Goal: Task Accomplishment & Management: Use online tool/utility

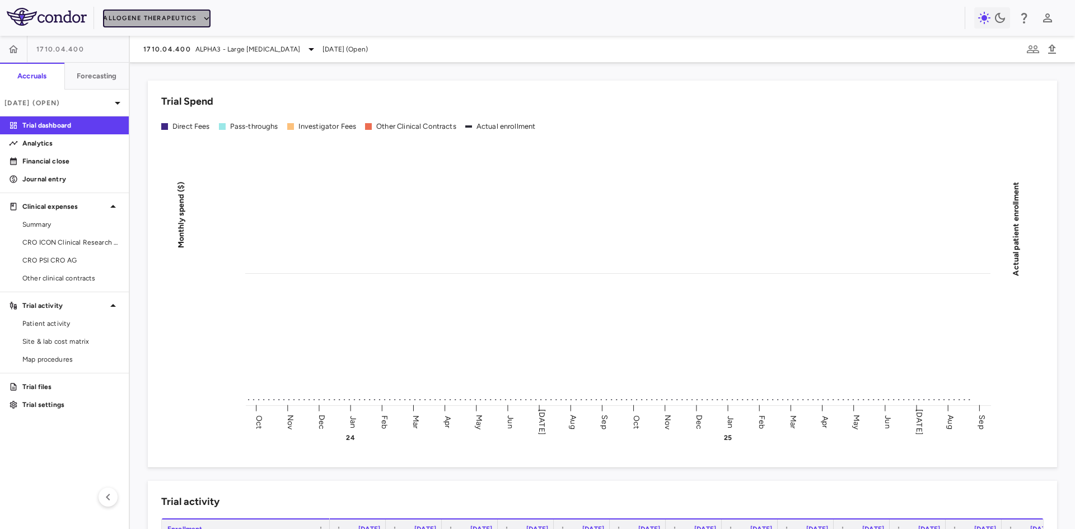
click at [173, 19] on button "Allogene Therapeutics" at bounding box center [156, 19] width 107 height 18
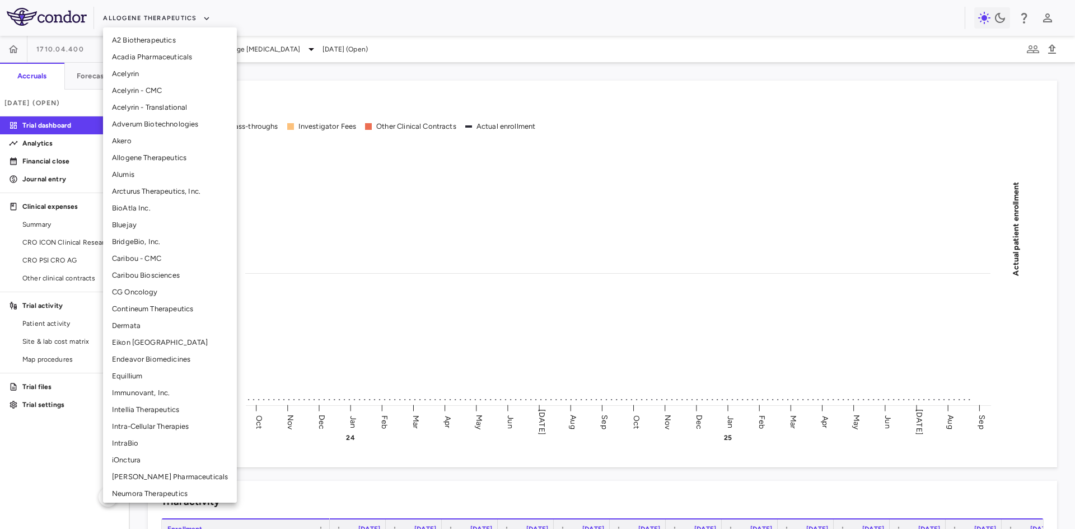
click at [151, 197] on li "Arcturus Therapeutics, Inc." at bounding box center [170, 191] width 134 height 17
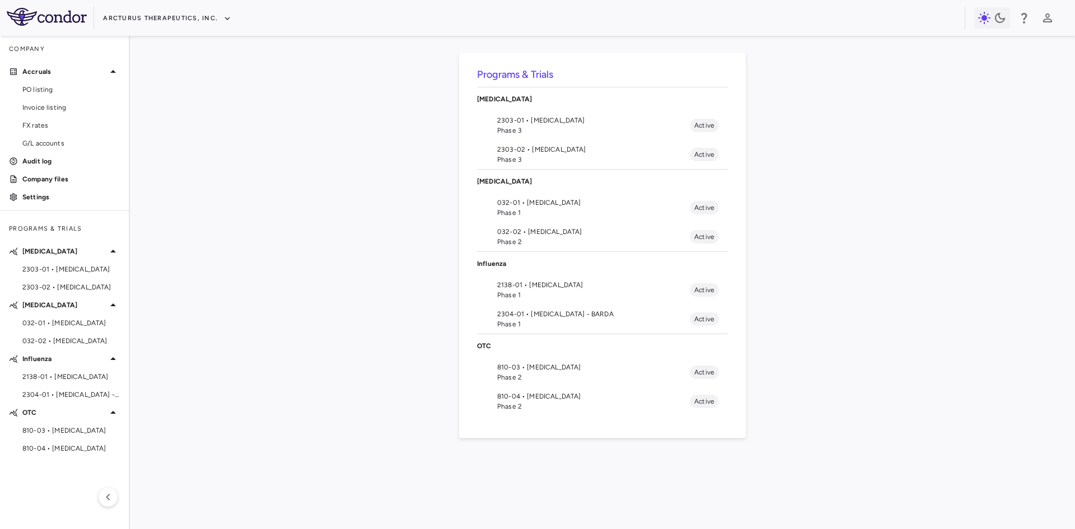
click at [533, 117] on span "2303-01 • [MEDICAL_DATA]" at bounding box center [593, 120] width 193 height 10
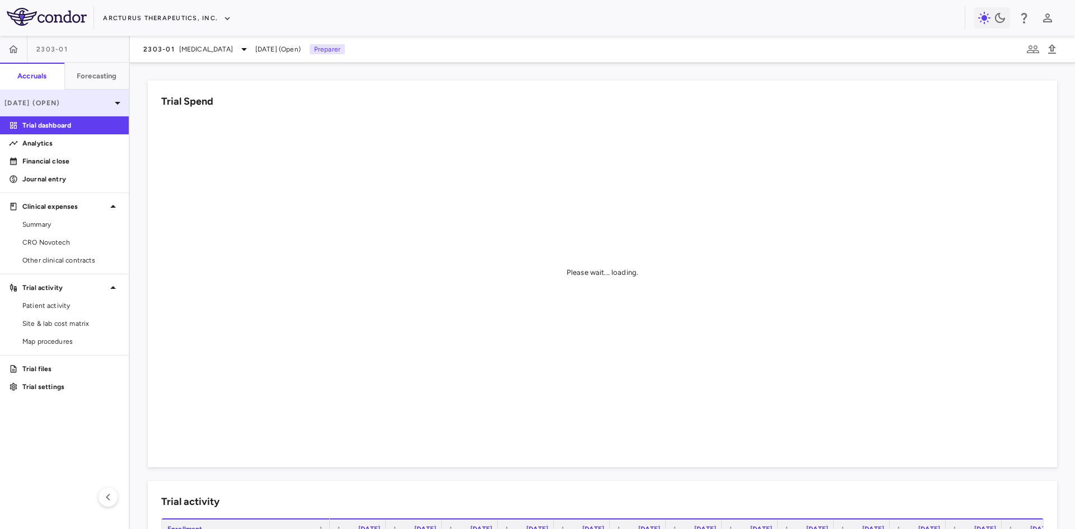
click at [93, 102] on p "[DATE] (Open)" at bounding box center [57, 103] width 106 height 10
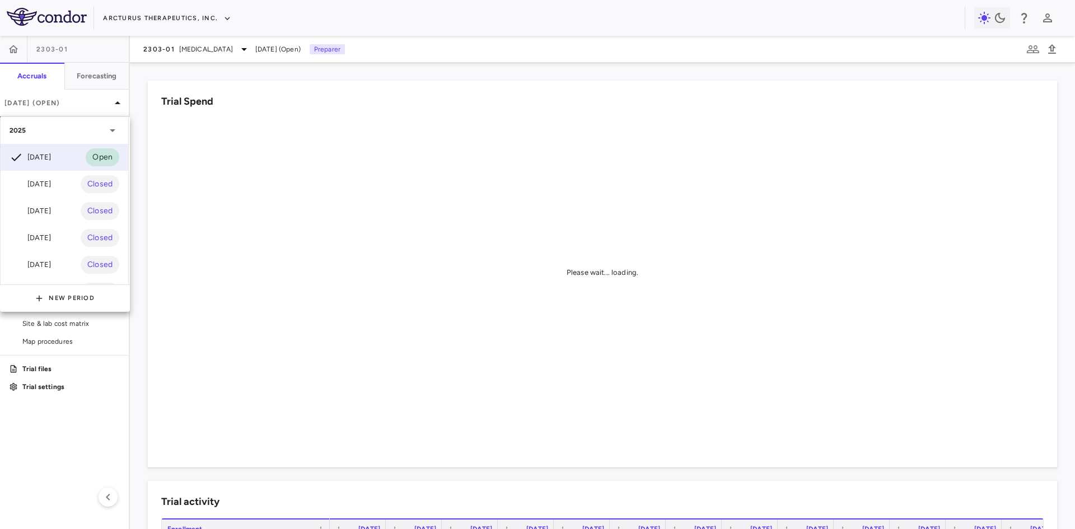
click at [51, 232] on div "[DATE]" at bounding box center [30, 237] width 41 height 13
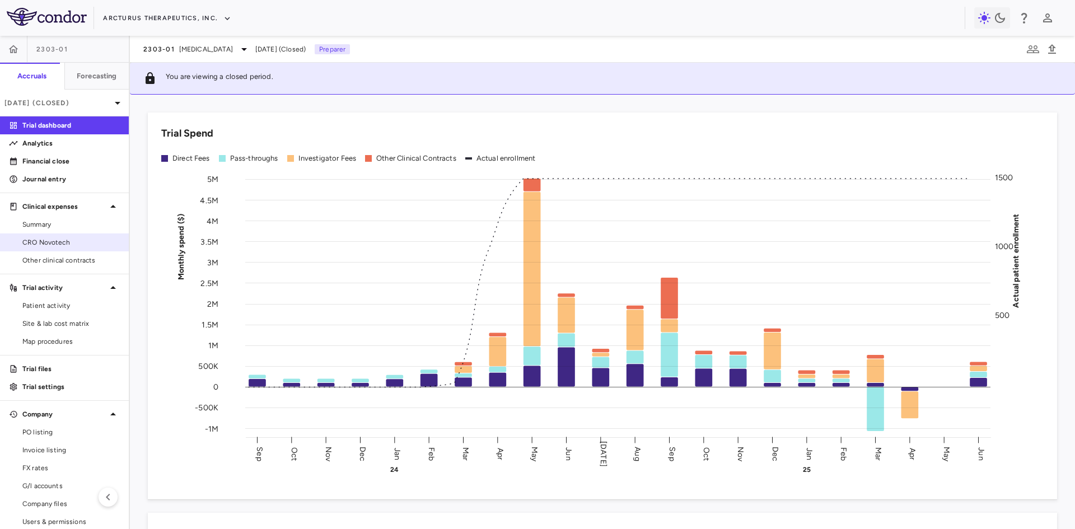
click at [62, 241] on span "CRO Novotech" at bounding box center [70, 242] width 97 height 10
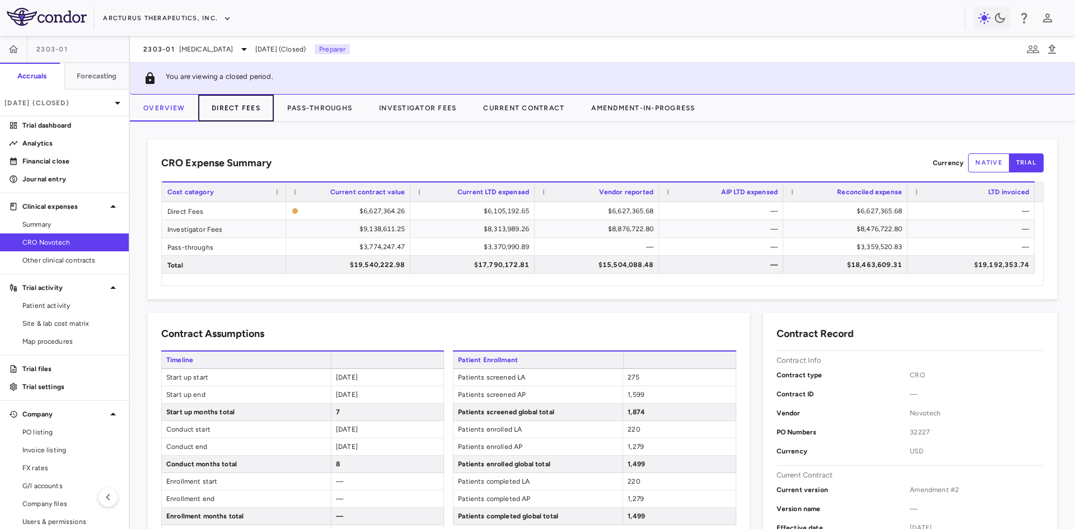
click at [243, 113] on button "Direct Fees" at bounding box center [236, 108] width 76 height 27
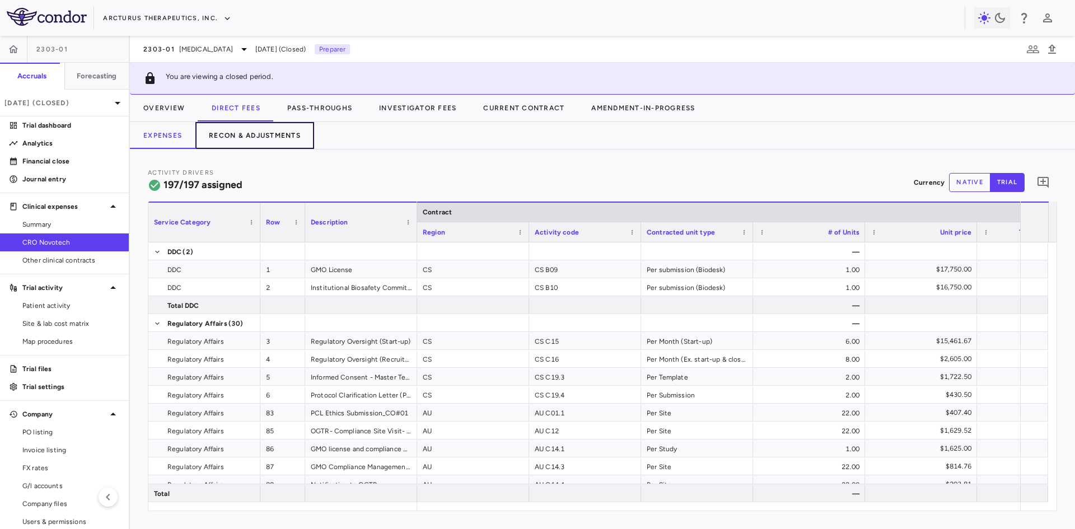
click at [297, 134] on button "Recon & Adjustments" at bounding box center [254, 135] width 119 height 27
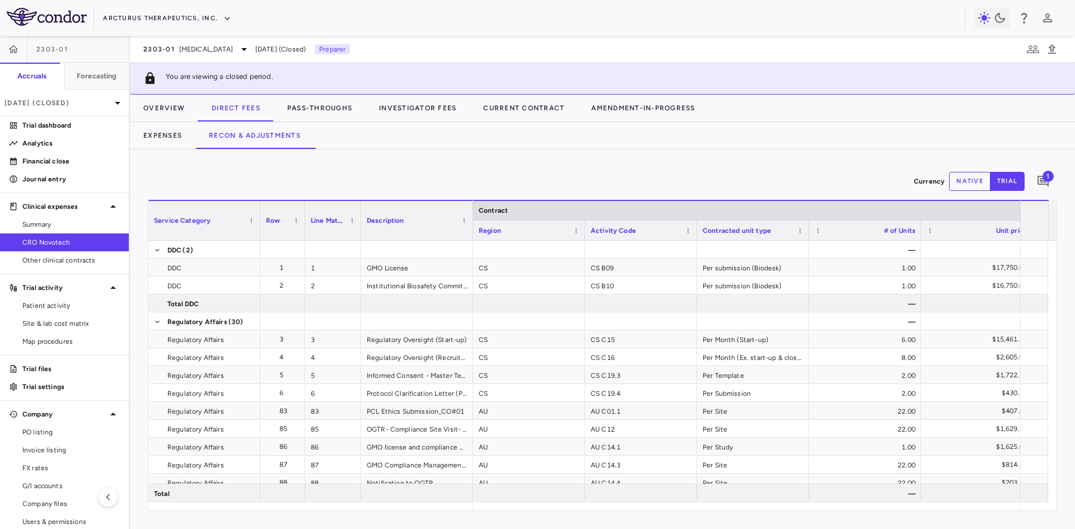
click at [1030, 183] on div "1" at bounding box center [1043, 181] width 28 height 28
click at [1044, 180] on span "1" at bounding box center [1048, 176] width 11 height 11
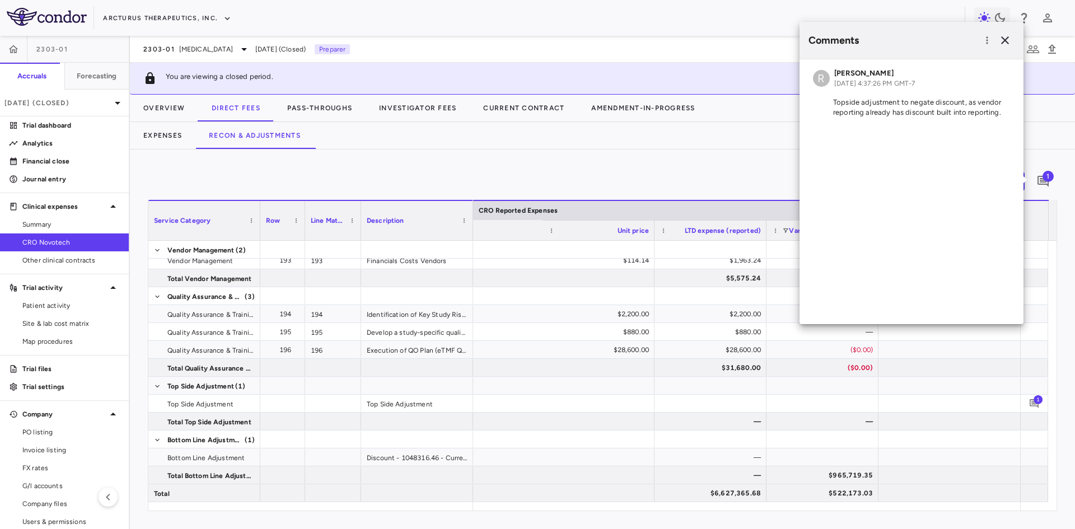
scroll to position [0, 2224]
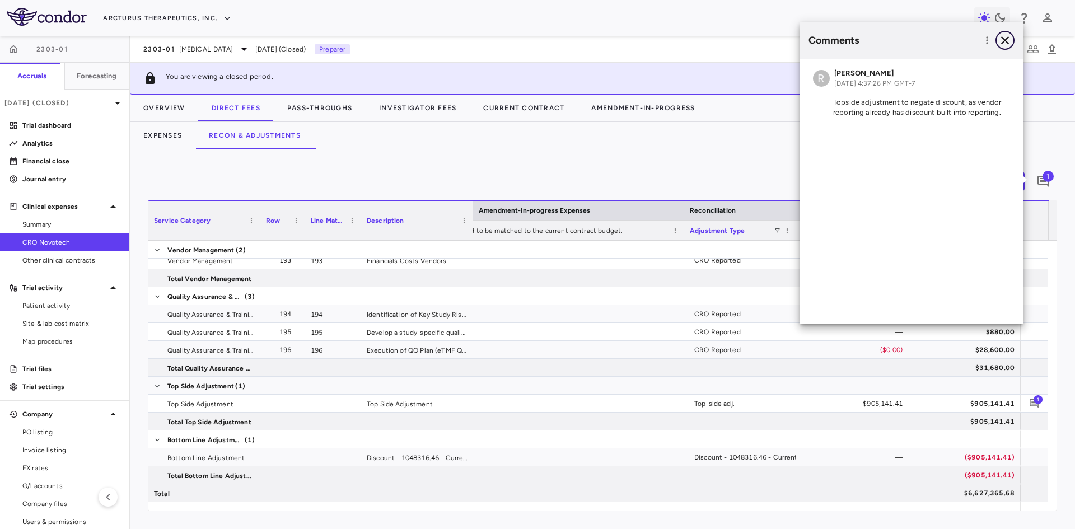
click at [1003, 39] on icon "button" at bounding box center [1005, 40] width 8 height 8
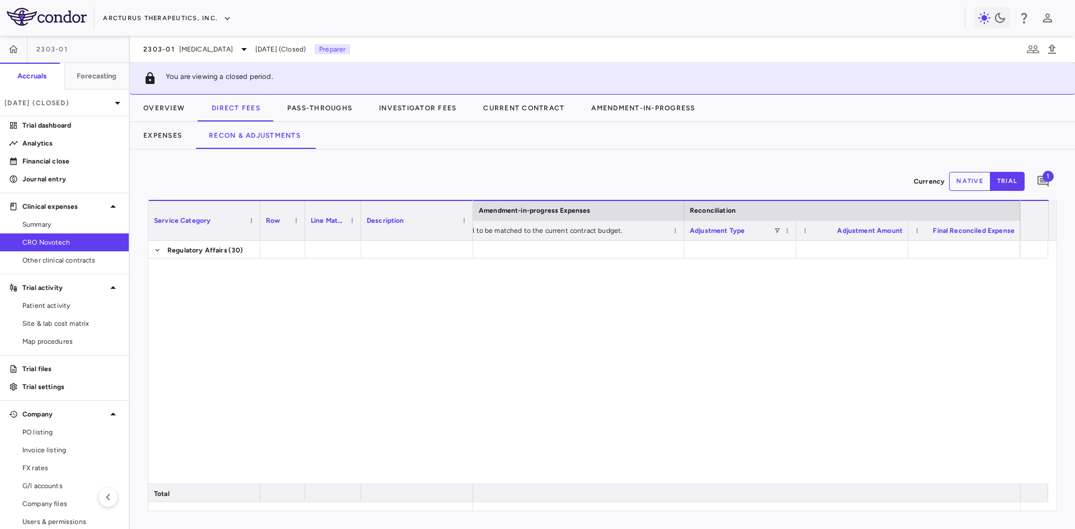
scroll to position [0, 0]
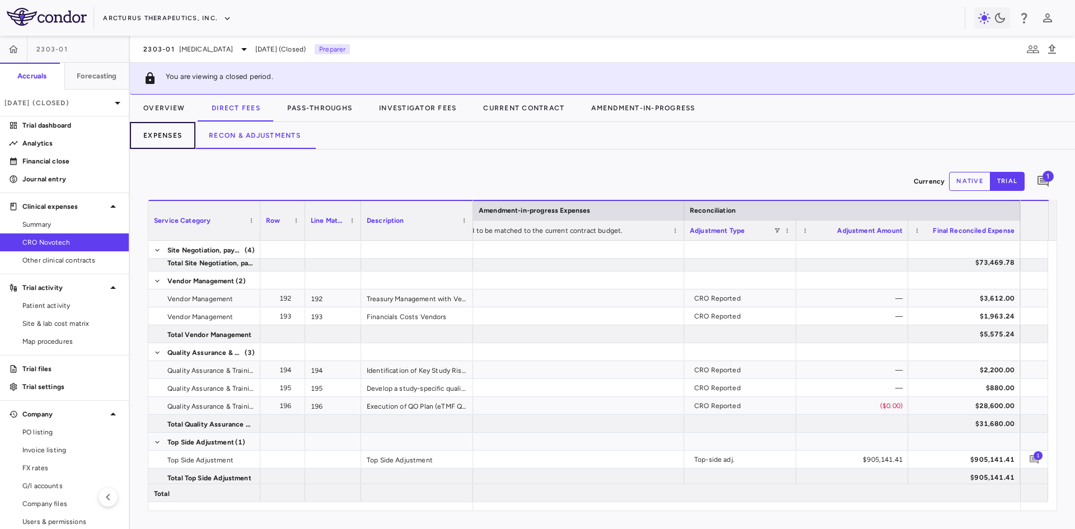
click at [168, 138] on button "Expenses" at bounding box center [163, 135] width 66 height 27
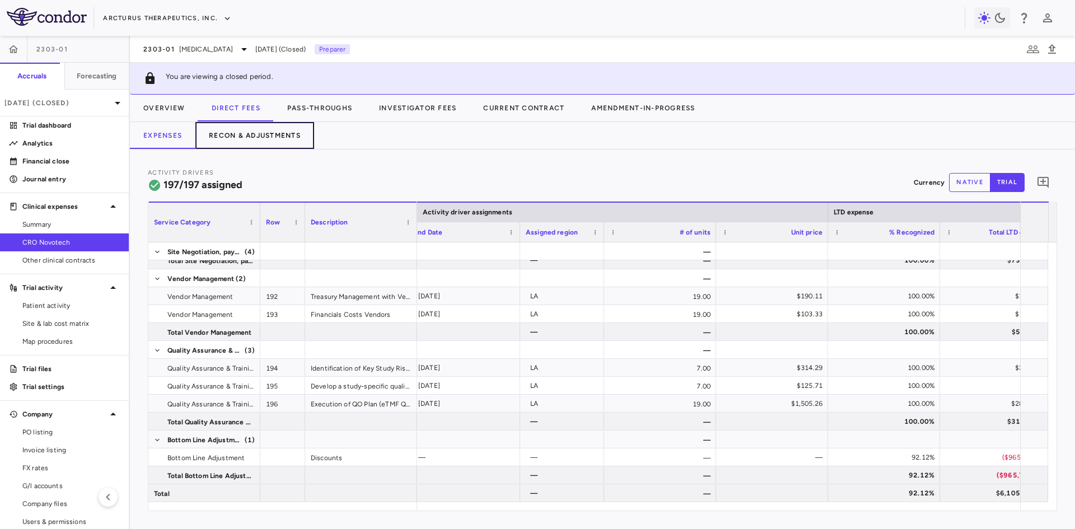
click at [258, 133] on button "Recon & Adjustments" at bounding box center [254, 135] width 119 height 27
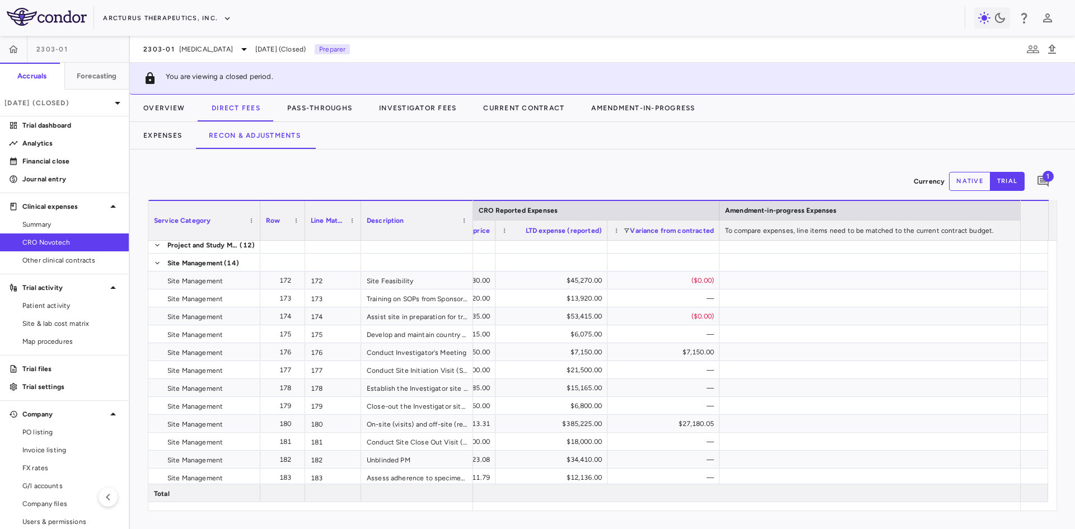
drag, startPoint x: 866, startPoint y: 511, endPoint x: 909, endPoint y: 509, distance: 42.6
click at [909, 509] on div "Service Category Drag here to set column labels Service Category Row 9" at bounding box center [602, 355] width 909 height 311
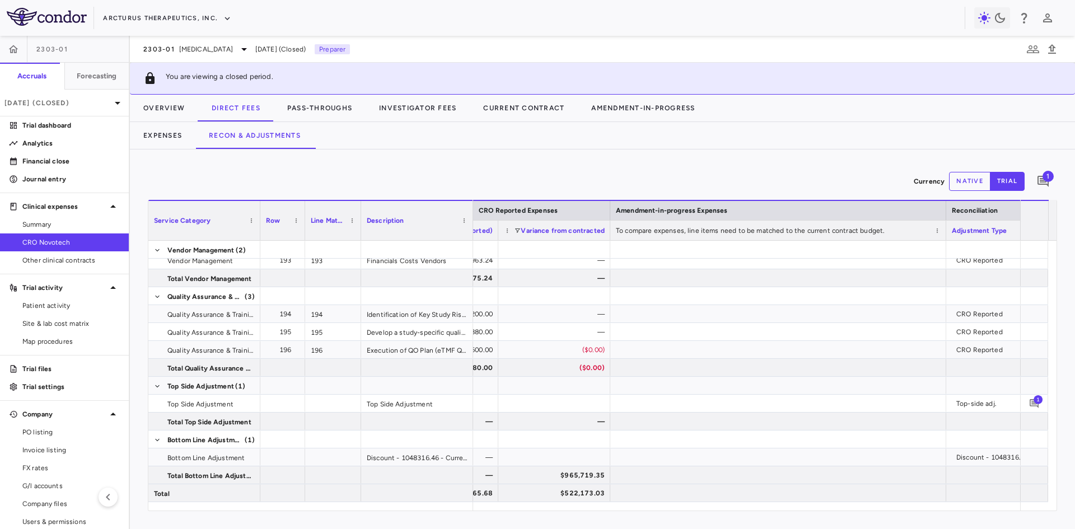
scroll to position [0, 1915]
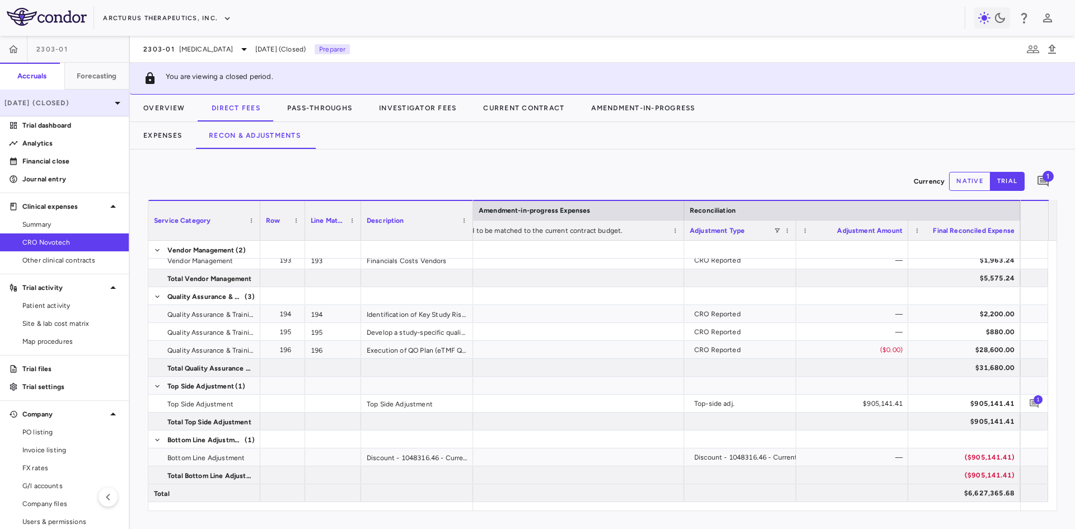
click at [66, 108] on div "[DATE] (Closed)" at bounding box center [64, 103] width 129 height 27
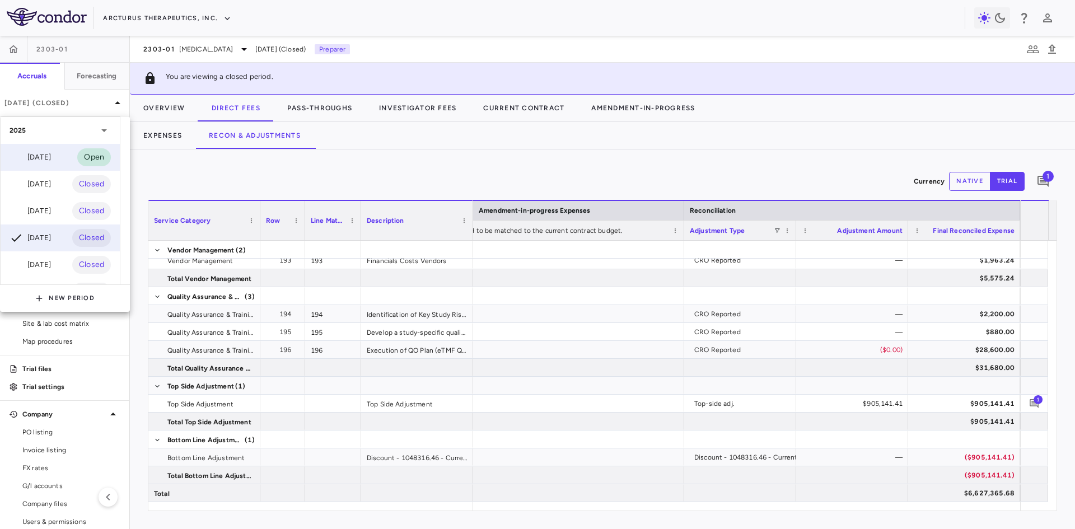
click at [63, 153] on div "[DATE] Open" at bounding box center [60, 157] width 119 height 27
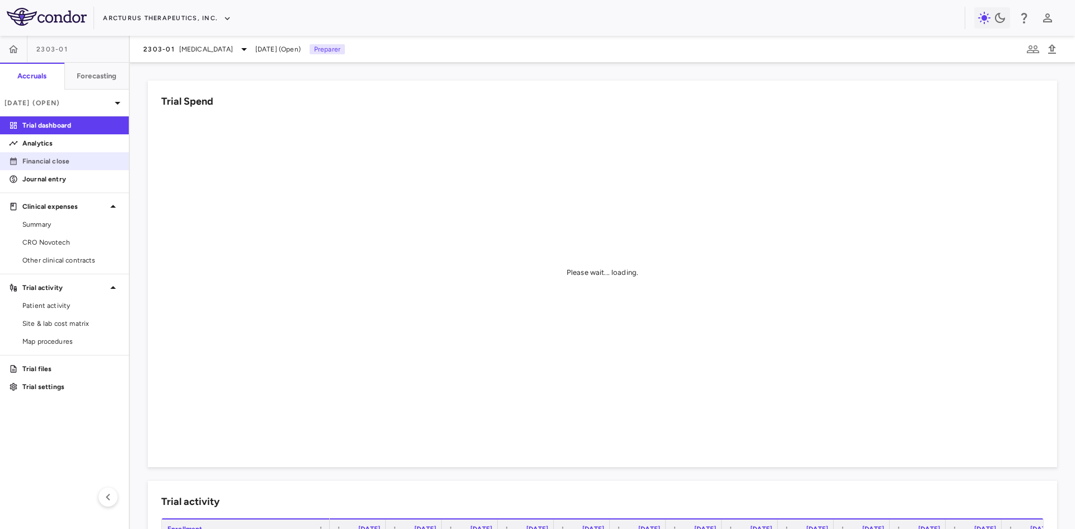
click at [73, 159] on p "Financial close" at bounding box center [70, 161] width 97 height 10
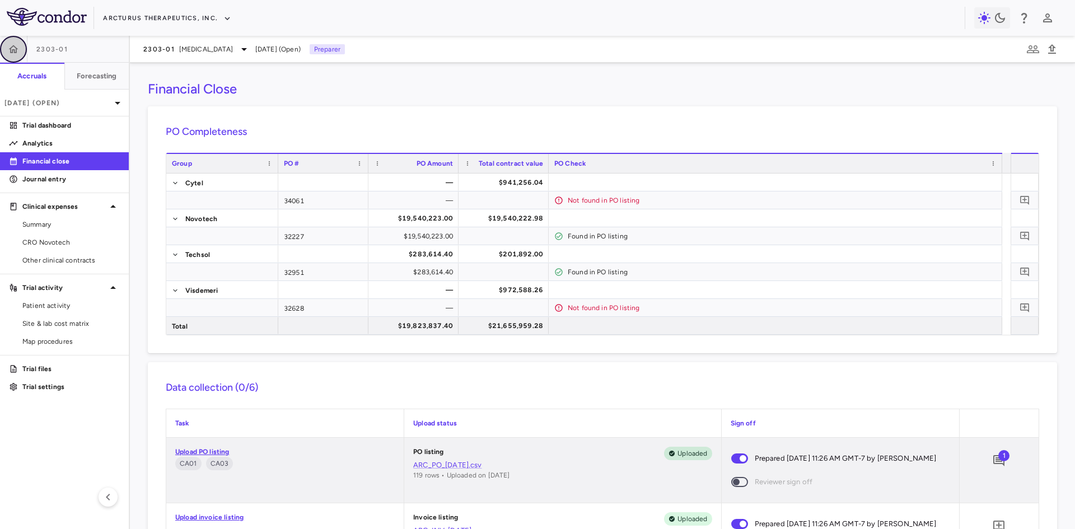
click at [21, 53] on button "button" at bounding box center [13, 49] width 27 height 27
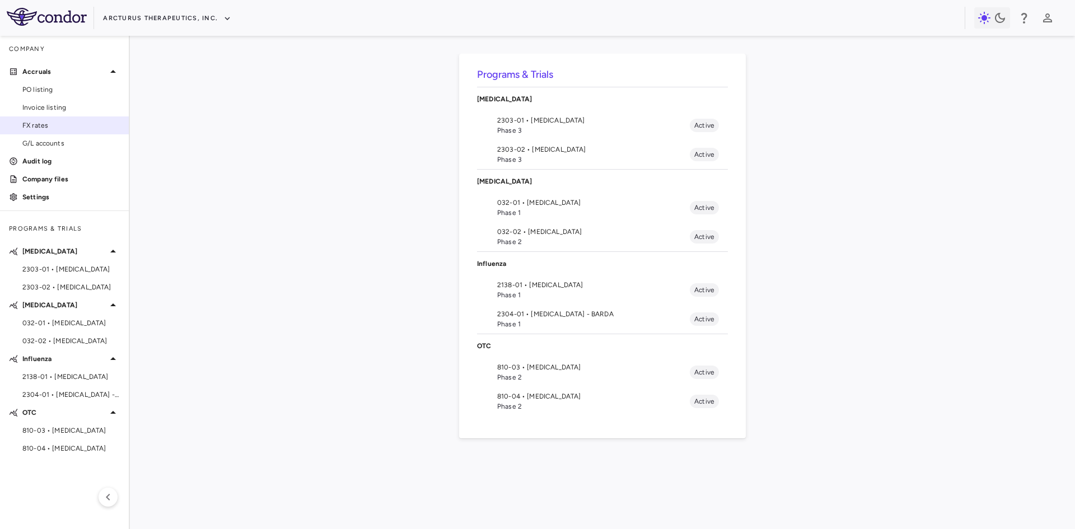
click at [43, 129] on span "FX rates" at bounding box center [70, 125] width 97 height 10
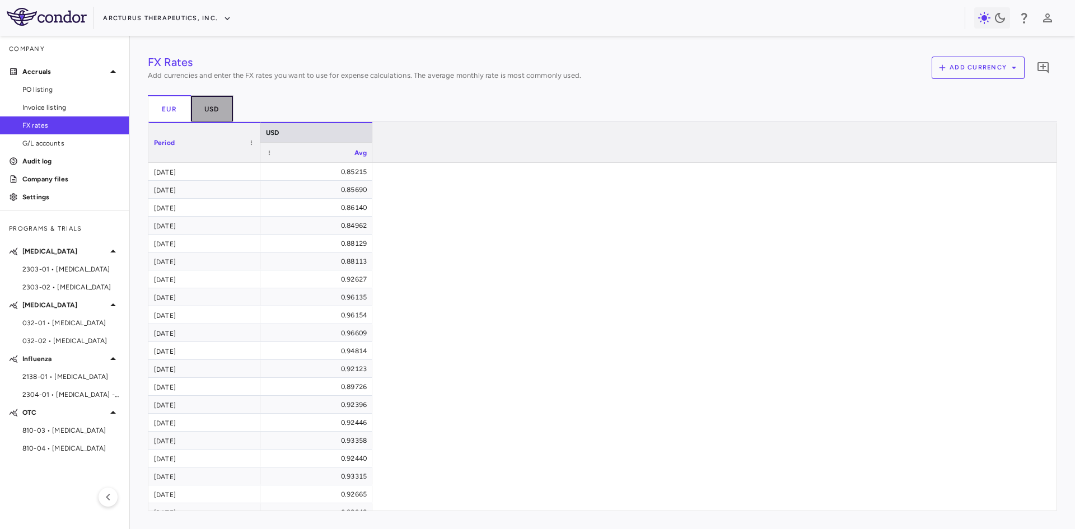
click at [218, 106] on button "USD" at bounding box center [212, 108] width 43 height 27
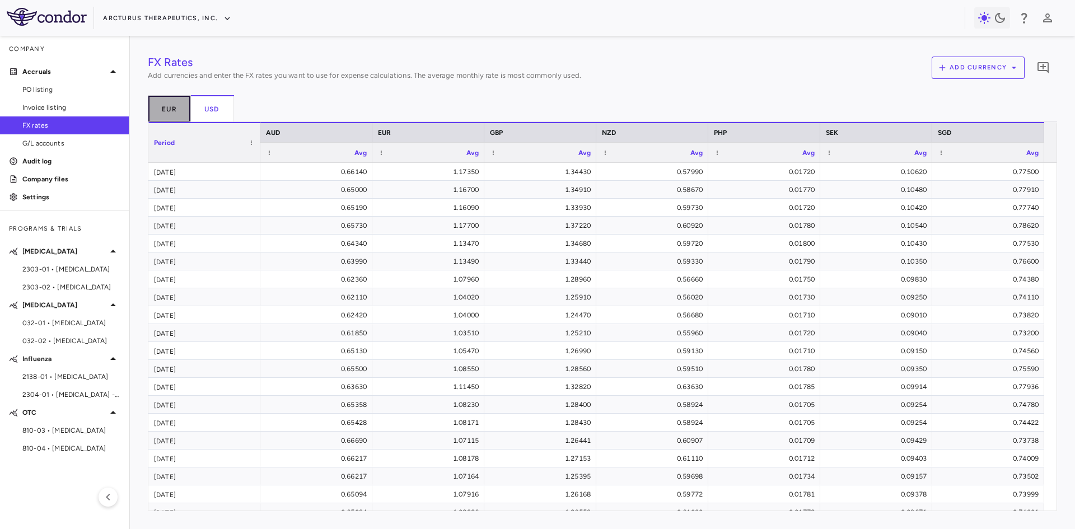
click at [155, 108] on button "EUR" at bounding box center [169, 108] width 43 height 27
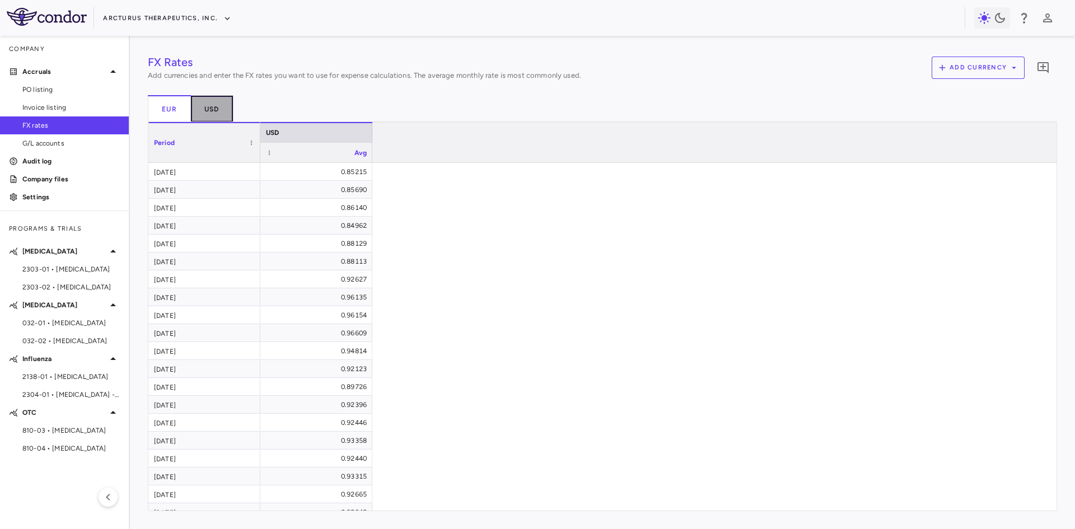
click at [211, 107] on button "USD" at bounding box center [212, 108] width 43 height 27
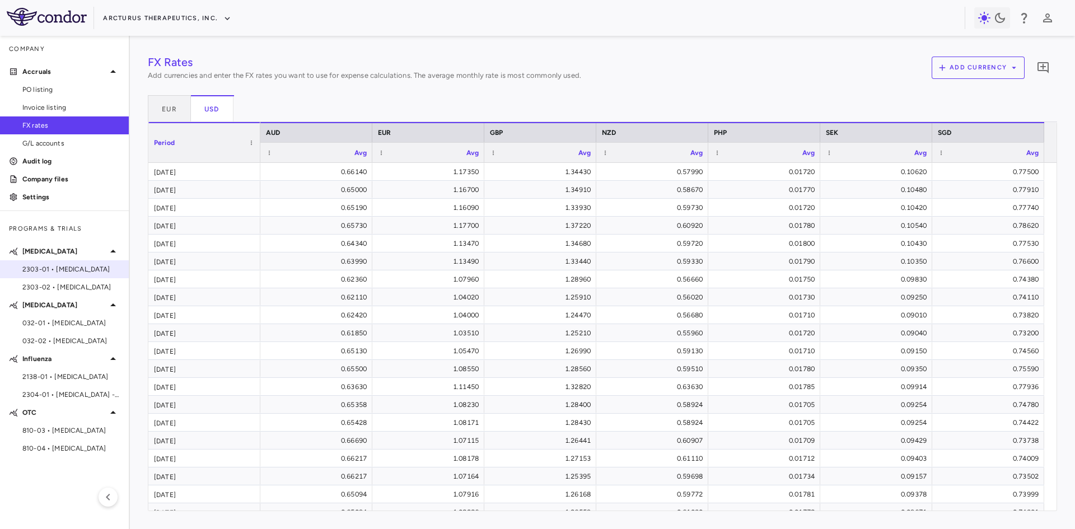
click at [63, 268] on span "2303-01 • [MEDICAL_DATA]" at bounding box center [70, 269] width 97 height 10
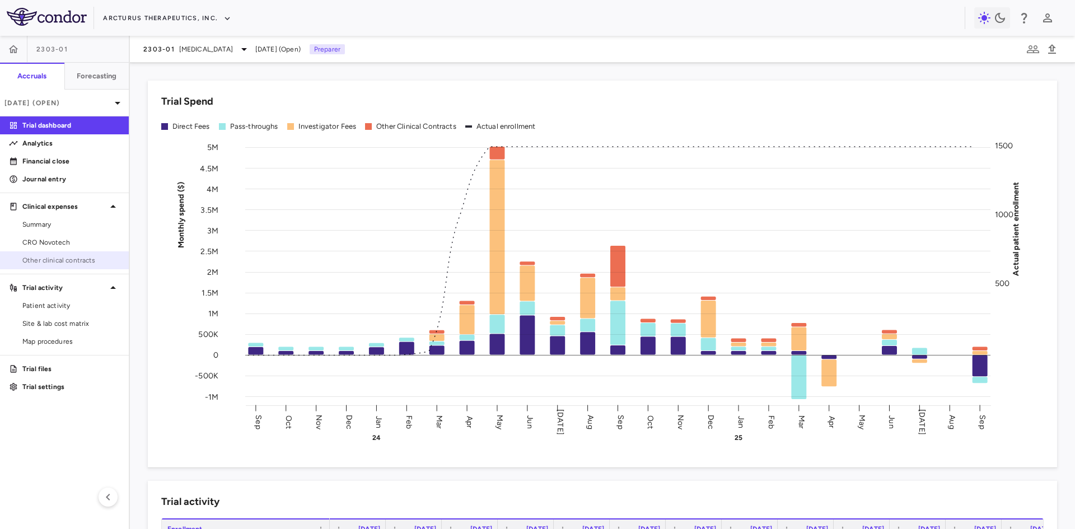
click at [52, 260] on span "Other clinical contracts" at bounding box center [70, 260] width 97 height 10
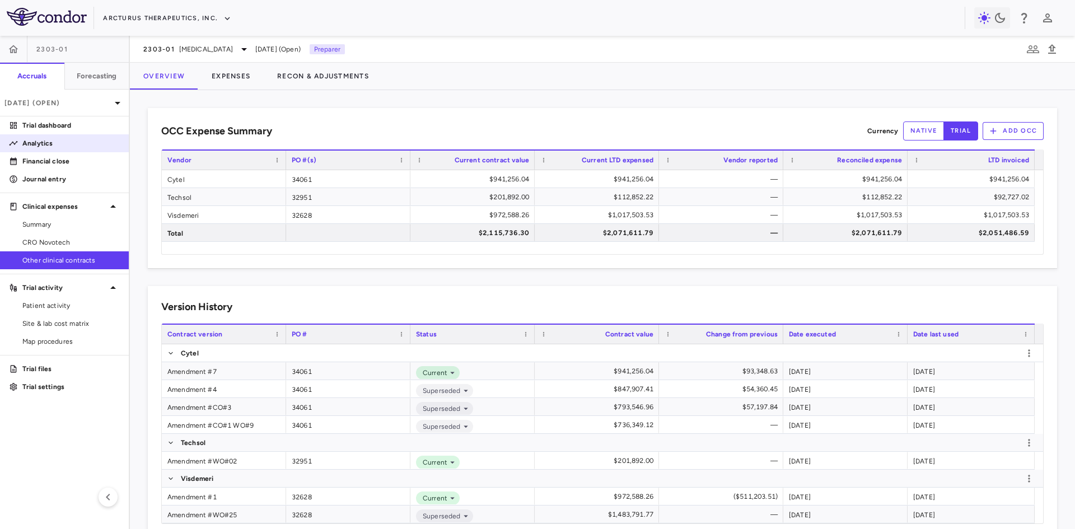
click at [41, 142] on p "Analytics" at bounding box center [70, 143] width 97 height 10
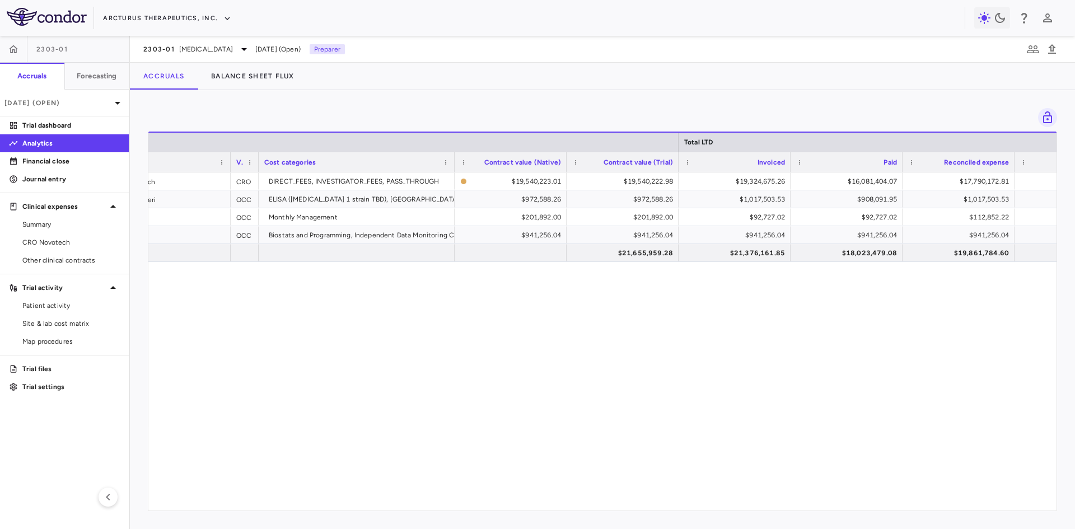
scroll to position [0, 83]
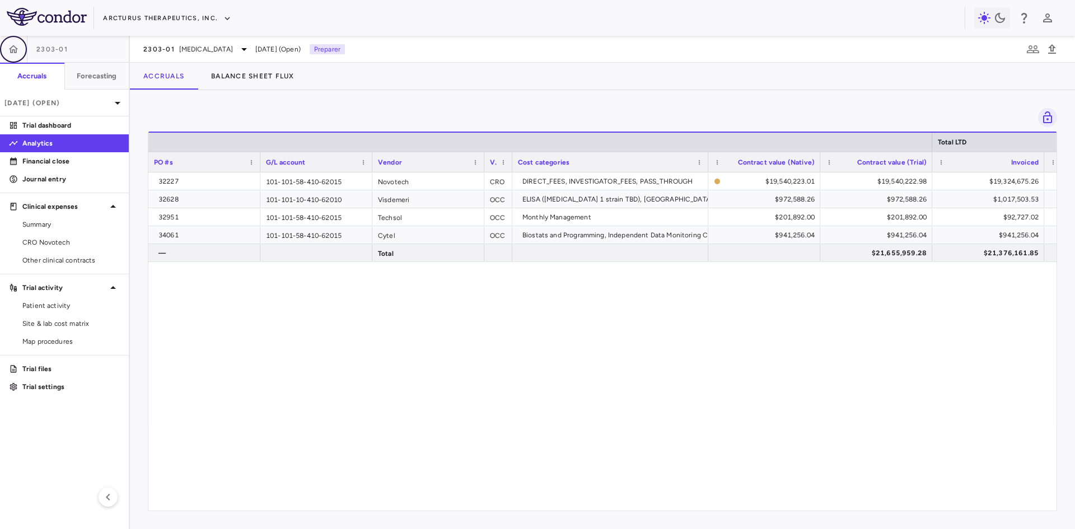
click at [18, 53] on icon "button" at bounding box center [13, 49] width 11 height 11
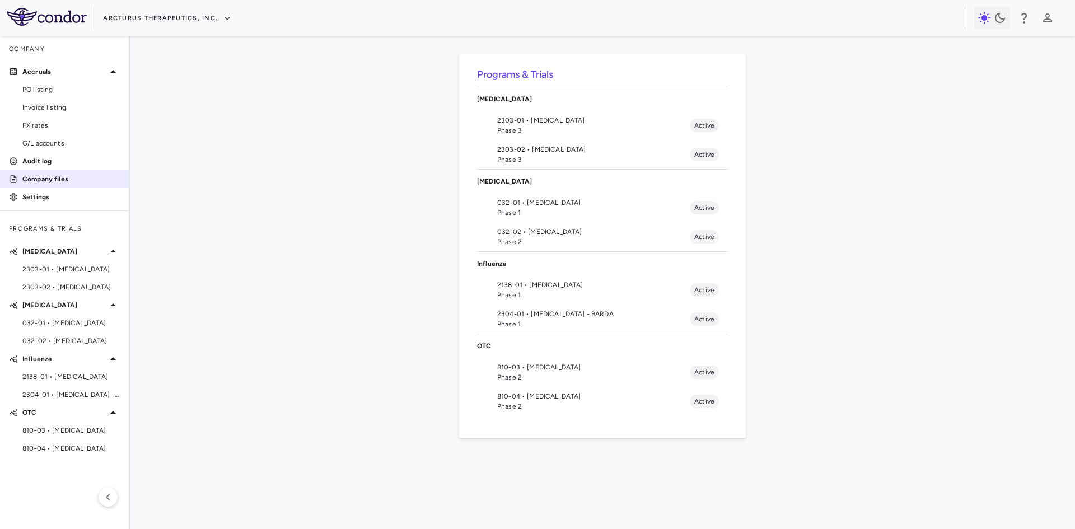
click at [42, 177] on p "Company files" at bounding box center [70, 179] width 97 height 10
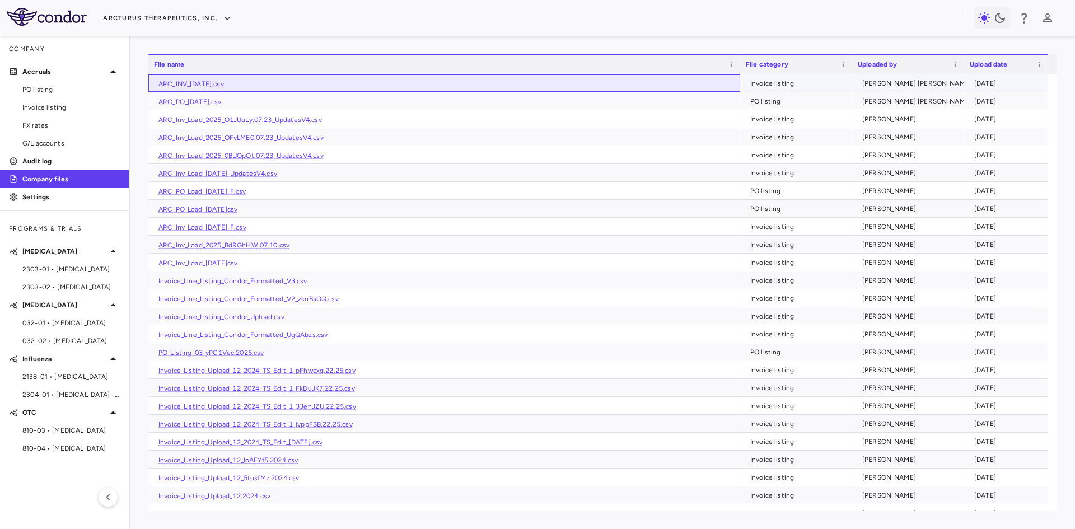
click at [213, 83] on link "ARC_INV_[DATE].csv" at bounding box center [191, 84] width 66 height 8
drag, startPoint x: 41, startPoint y: 104, endPoint x: 89, endPoint y: 106, distance: 48.2
click at [41, 104] on span "Invoice listing" at bounding box center [70, 107] width 97 height 10
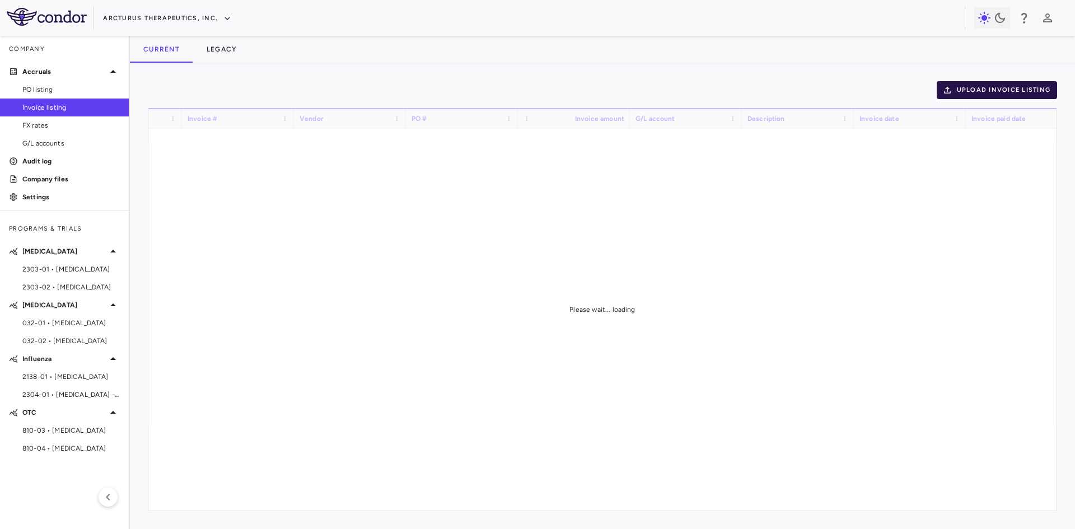
click at [1003, 90] on button "Upload invoice listing" at bounding box center [997, 90] width 121 height 18
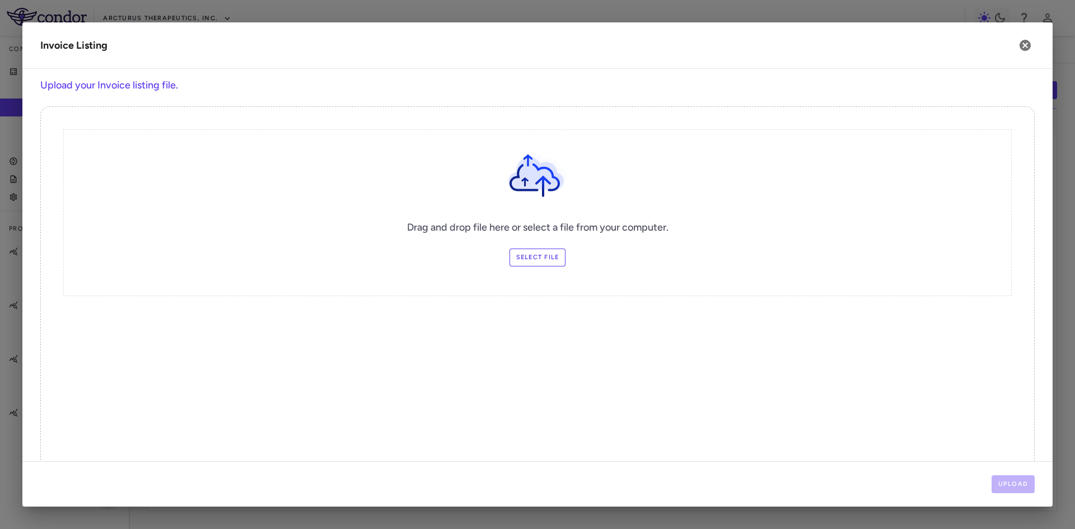
click at [546, 259] on label "Select file" at bounding box center [538, 258] width 57 height 18
click at [0, 0] on input "Select file" at bounding box center [0, 0] width 0 height 0
click at [1008, 481] on button "Upload" at bounding box center [1014, 484] width 44 height 18
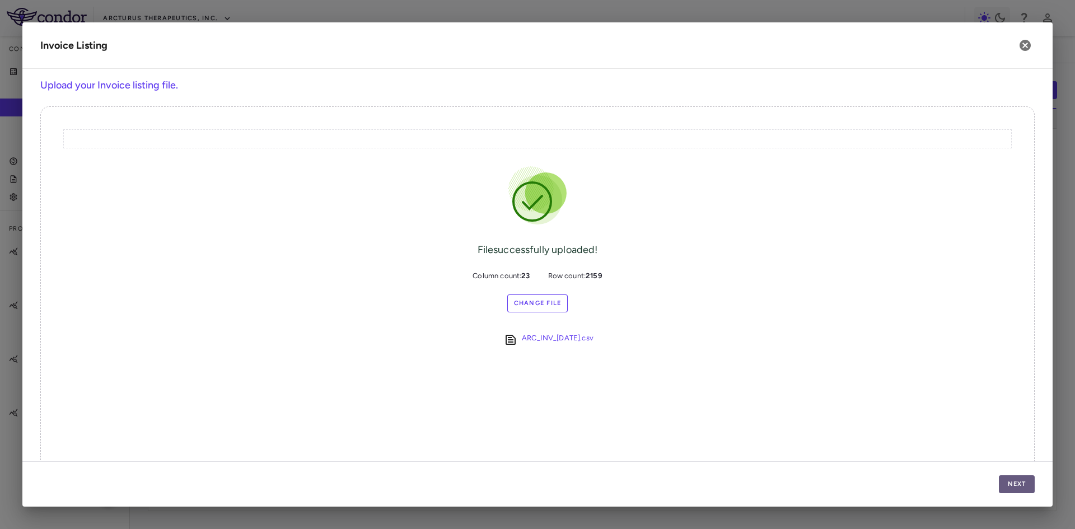
click at [1027, 484] on button "Next" at bounding box center [1017, 484] width 36 height 18
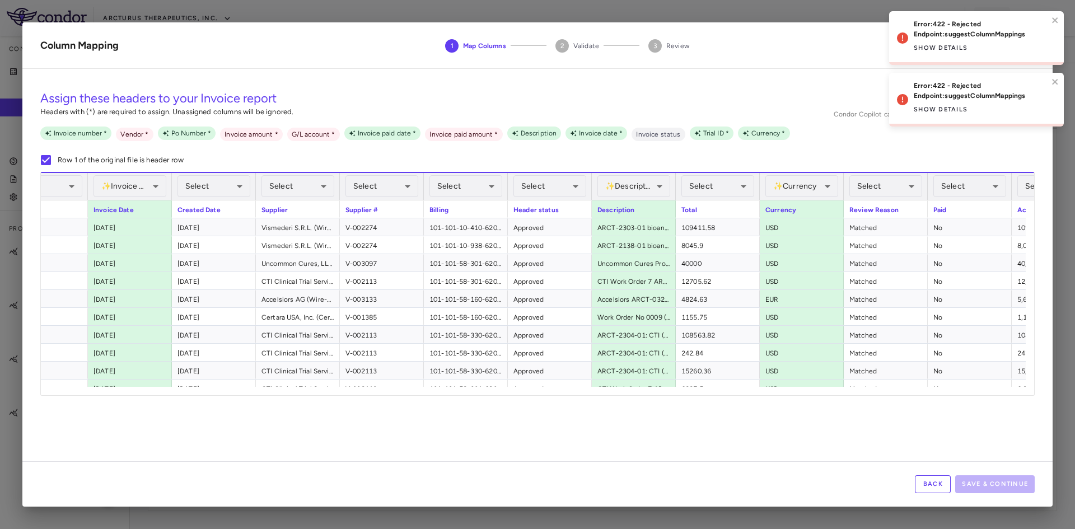
scroll to position [0, 339]
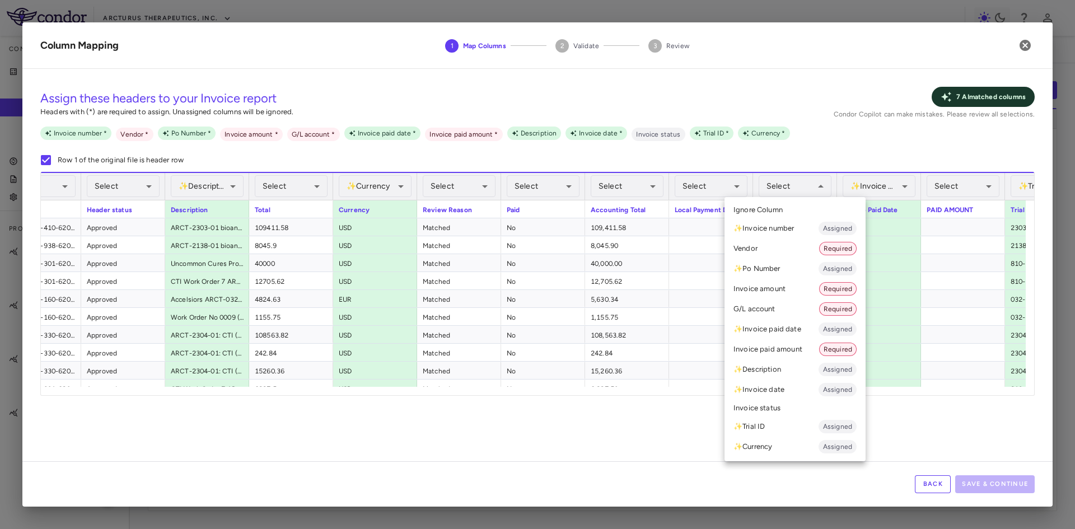
click at [778, 392] on li "✨ Invoice date Assigned" at bounding box center [795, 390] width 141 height 20
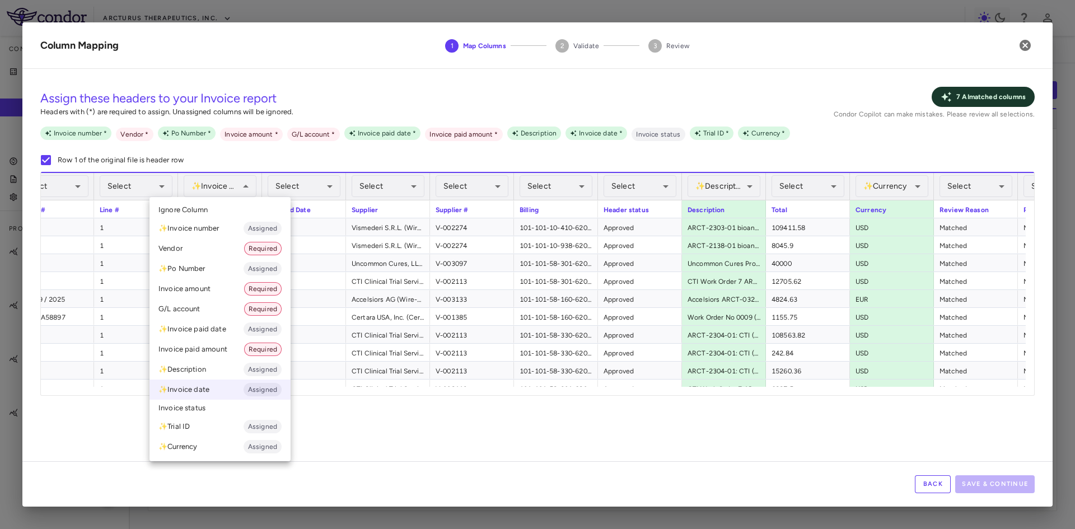
click at [205, 211] on span "Ignore Column" at bounding box center [182, 210] width 49 height 10
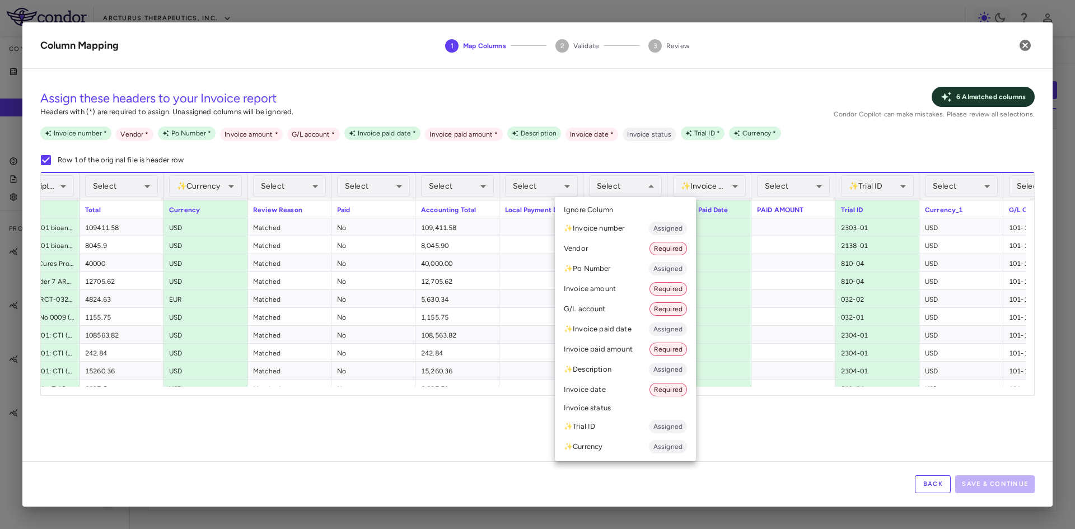
click at [604, 389] on li "Invoice date Required" at bounding box center [625, 390] width 141 height 20
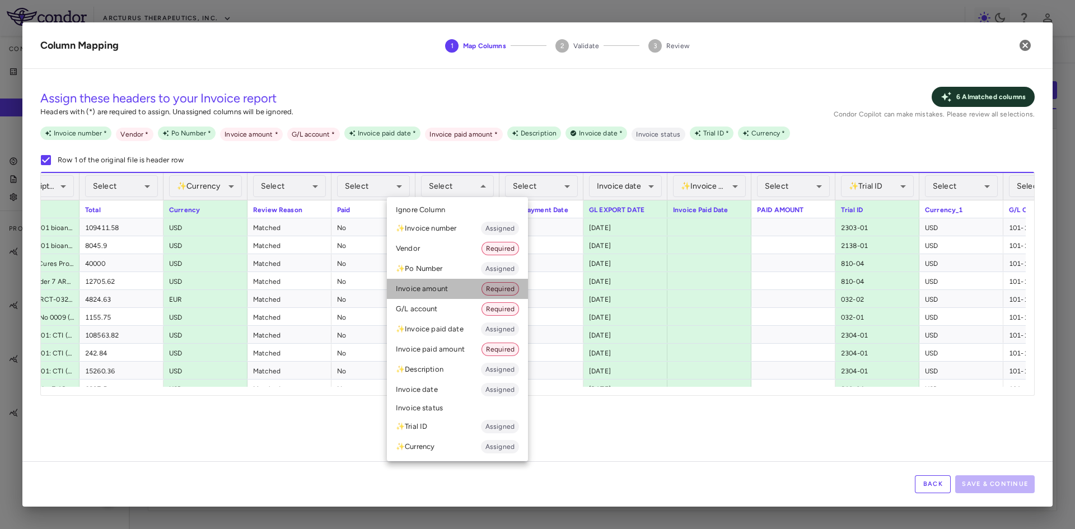
click at [434, 287] on li "Invoice amount Required" at bounding box center [457, 289] width 141 height 20
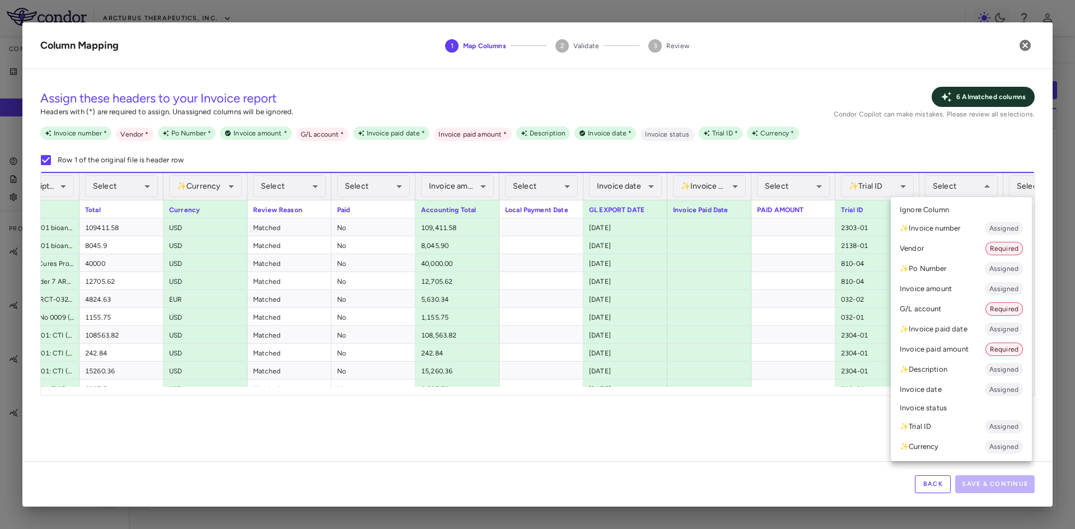
click at [927, 445] on li "✨ Currency Assigned" at bounding box center [961, 447] width 141 height 20
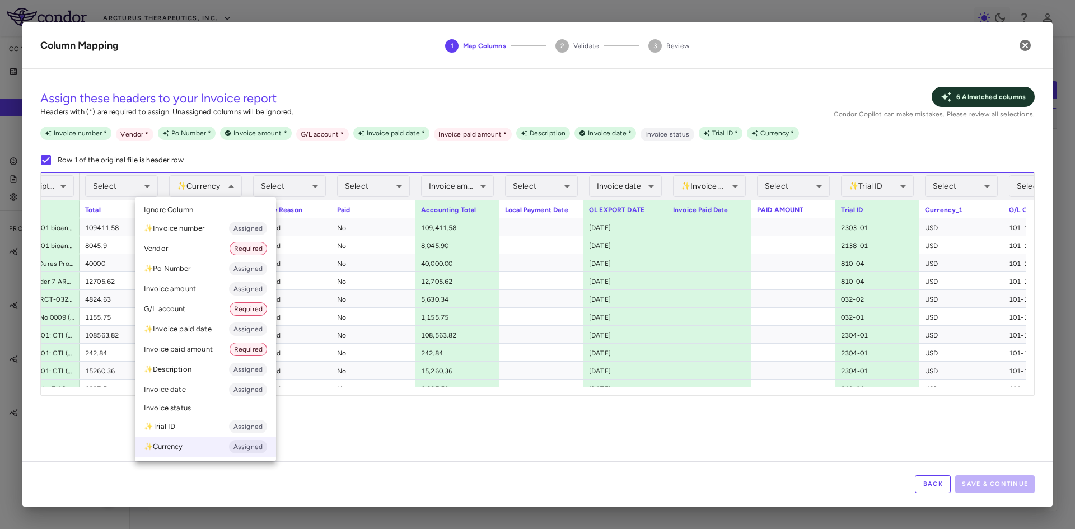
click at [219, 208] on li "Ignore Column" at bounding box center [205, 210] width 141 height 17
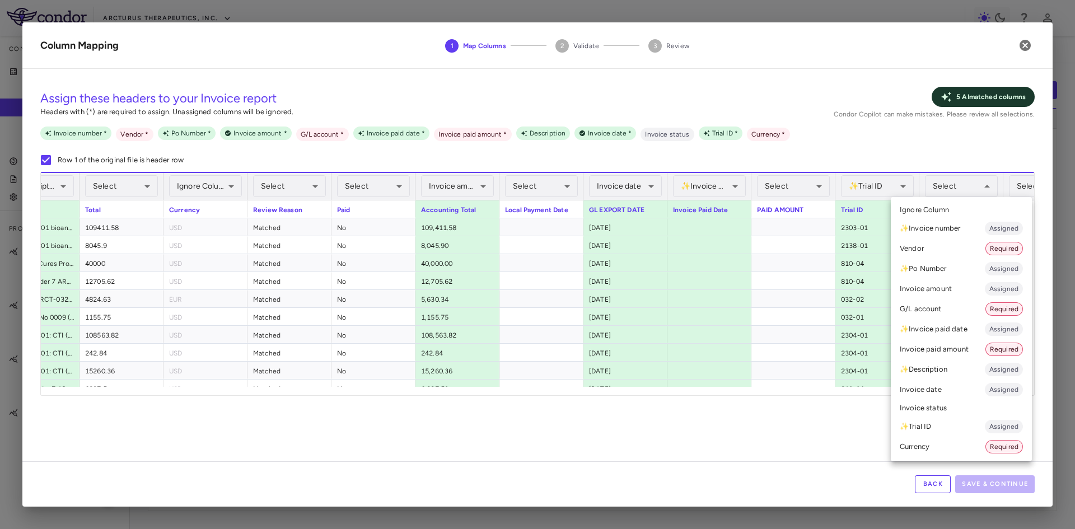
click at [940, 452] on li "Currency Required" at bounding box center [961, 447] width 141 height 20
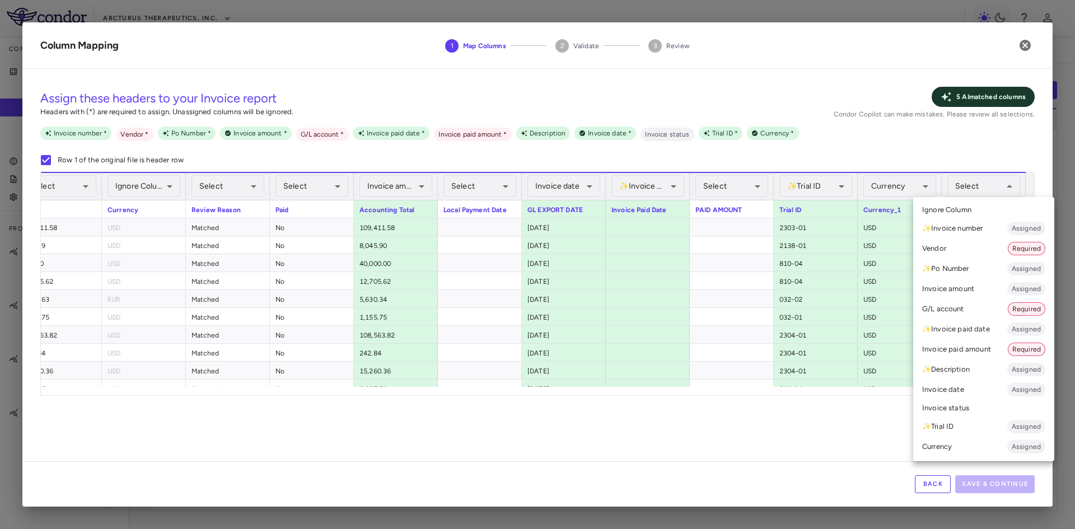
click at [954, 309] on li "G/L account Required" at bounding box center [983, 309] width 141 height 20
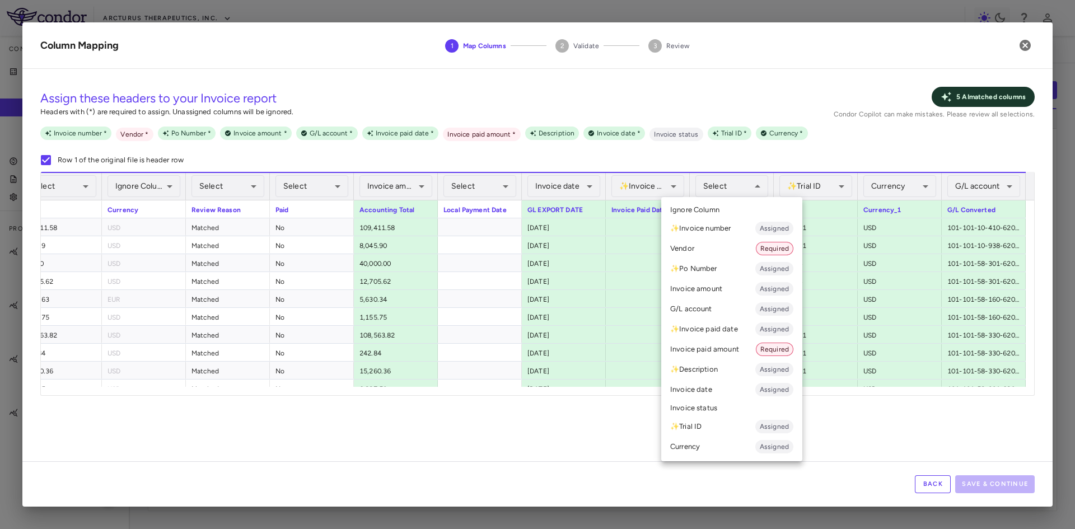
click at [721, 350] on li "Invoice paid amount Required" at bounding box center [731, 349] width 141 height 20
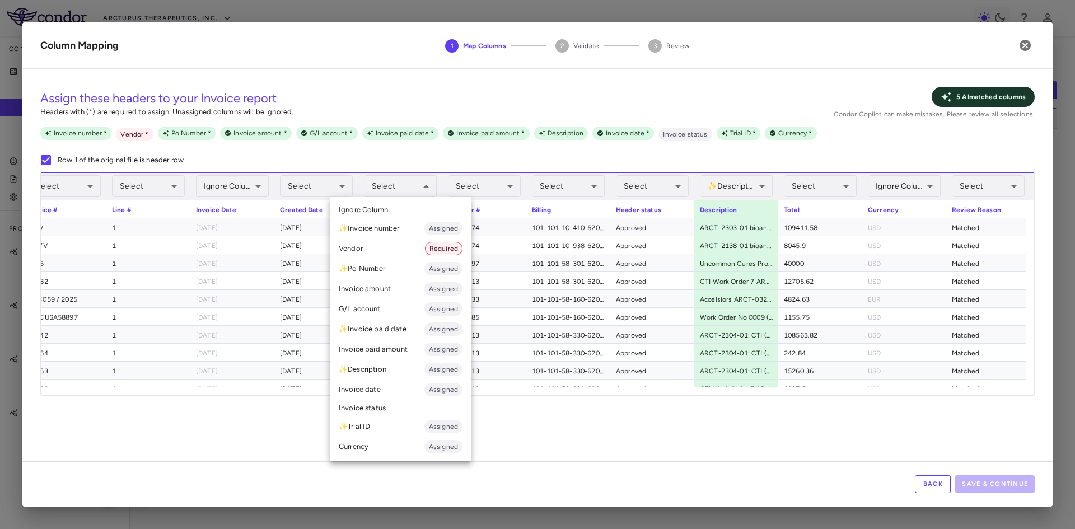
click at [394, 250] on li "Vendor Required" at bounding box center [401, 249] width 142 height 20
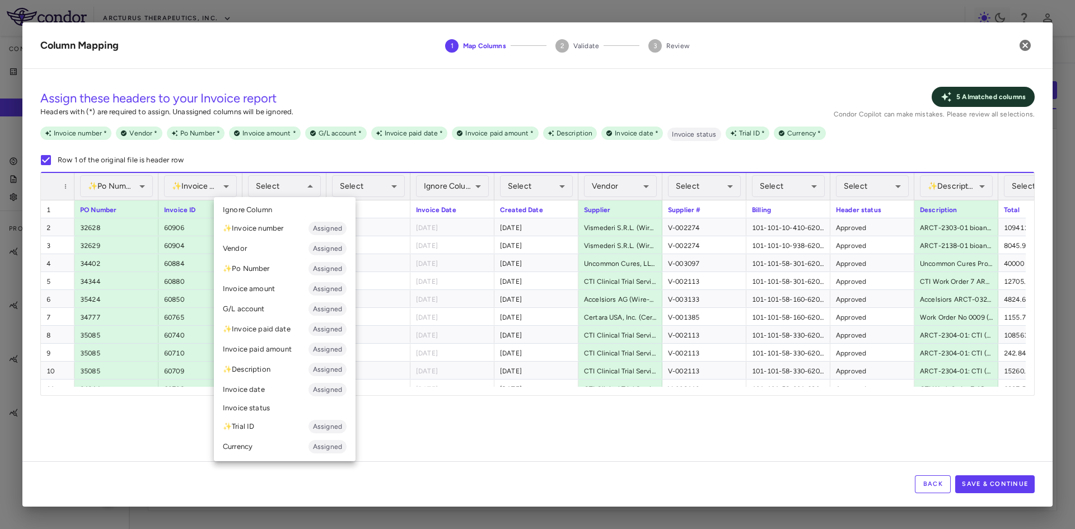
click at [223, 182] on div at bounding box center [537, 264] width 1075 height 529
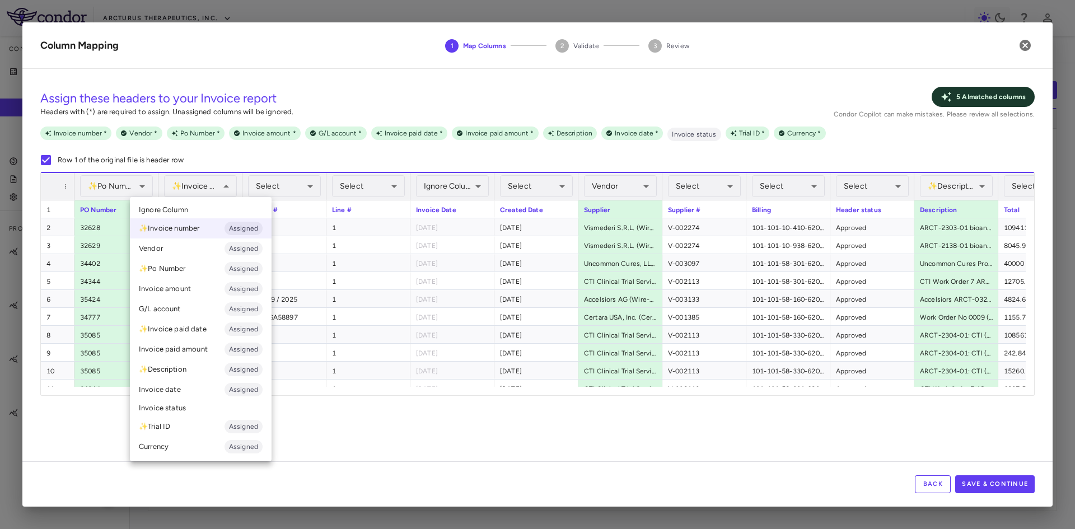
click at [199, 211] on li "Ignore Column" at bounding box center [201, 210] width 142 height 17
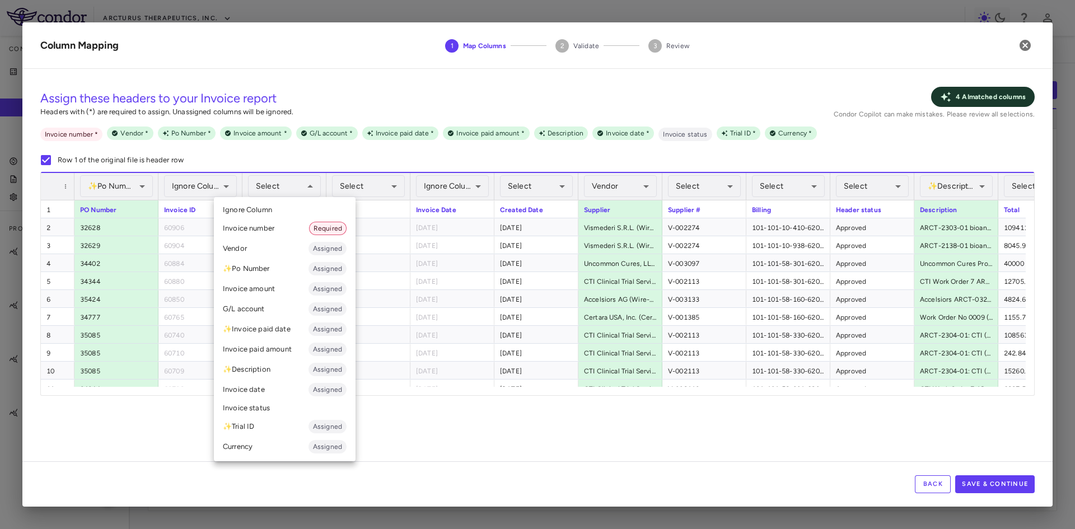
click at [284, 226] on li "Invoice number Required" at bounding box center [285, 228] width 142 height 20
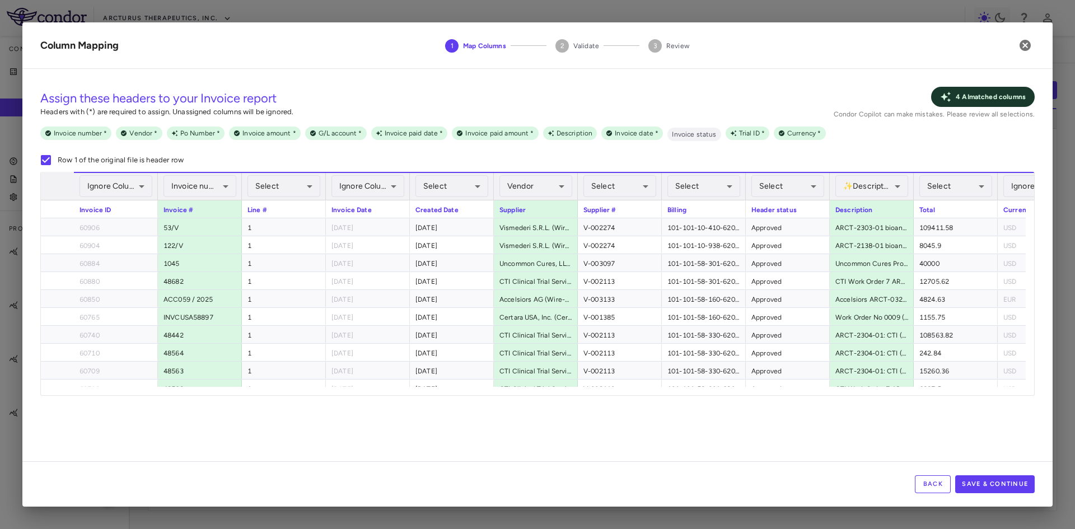
scroll to position [0, 794]
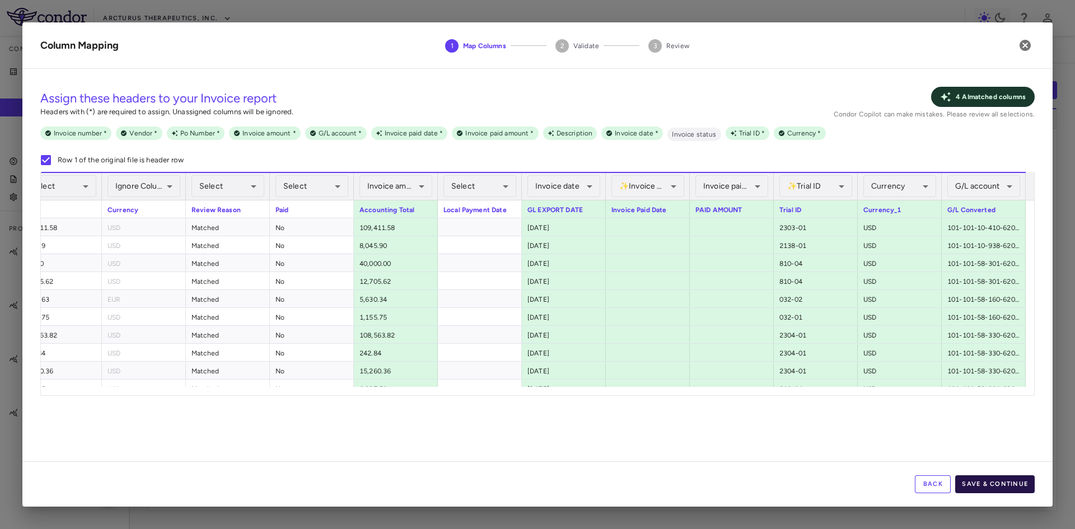
click at [975, 483] on button "Save & Continue" at bounding box center [995, 484] width 80 height 18
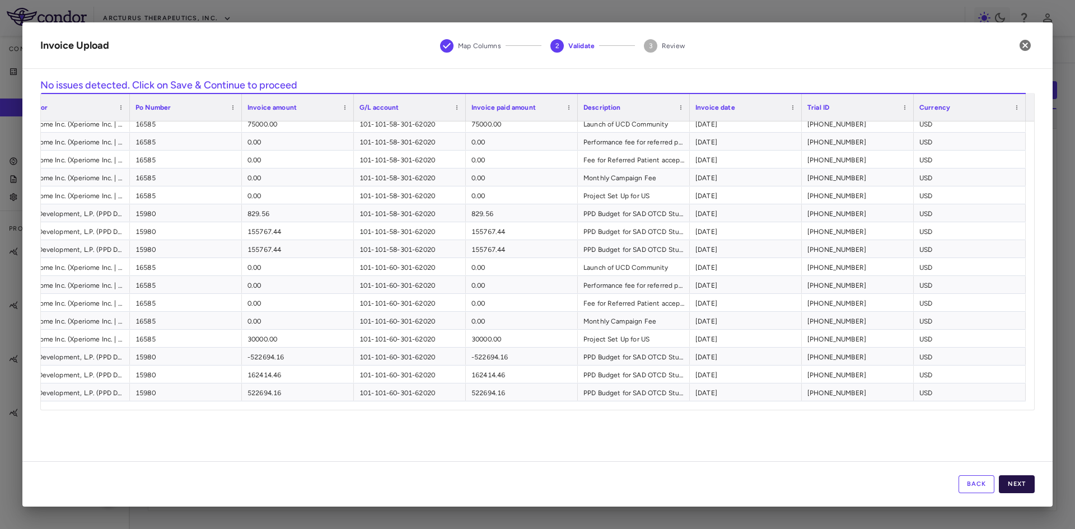
click at [1011, 482] on button "Next" at bounding box center [1017, 484] width 36 height 18
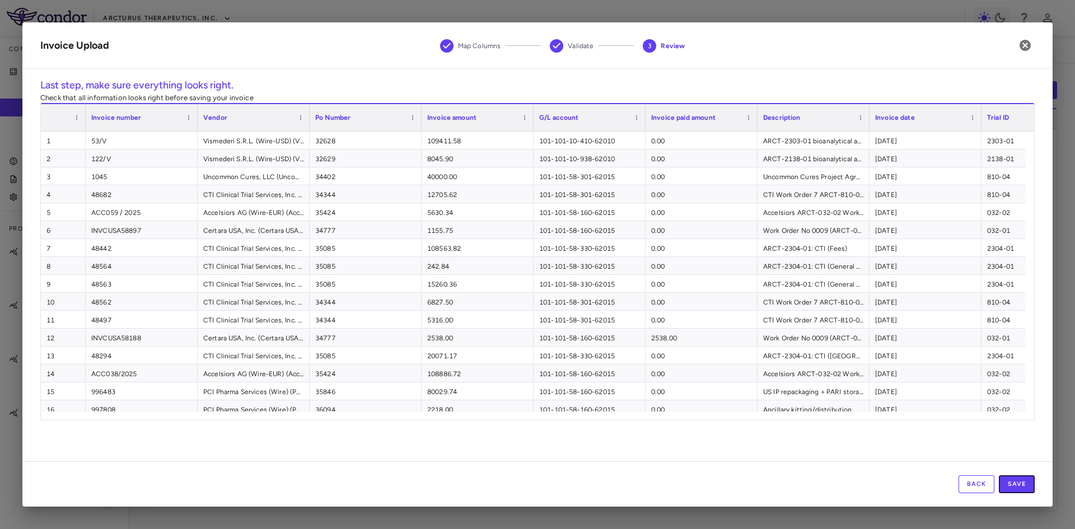
click at [1011, 482] on button "Save" at bounding box center [1017, 484] width 36 height 18
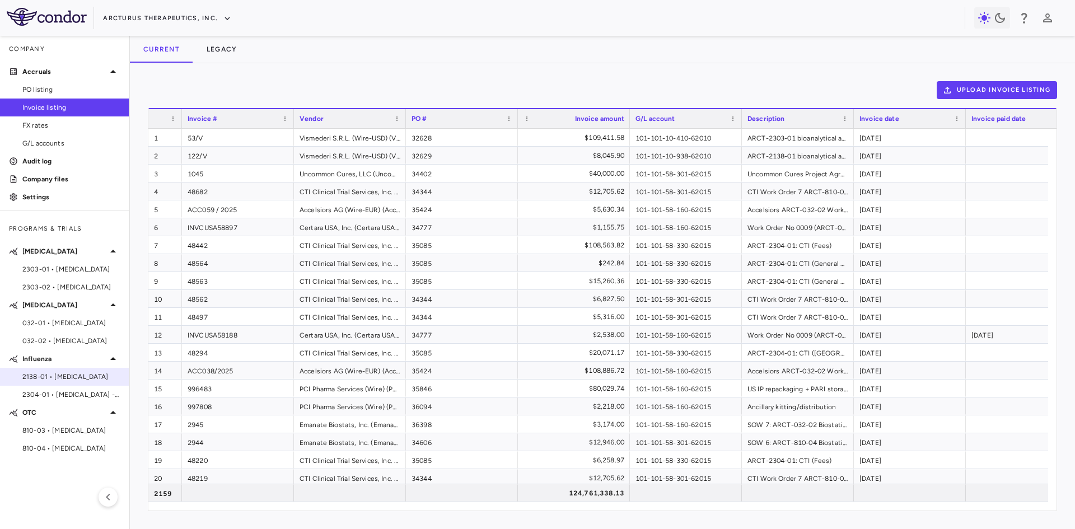
click at [58, 380] on span "2138-01 • [MEDICAL_DATA]" at bounding box center [70, 377] width 97 height 10
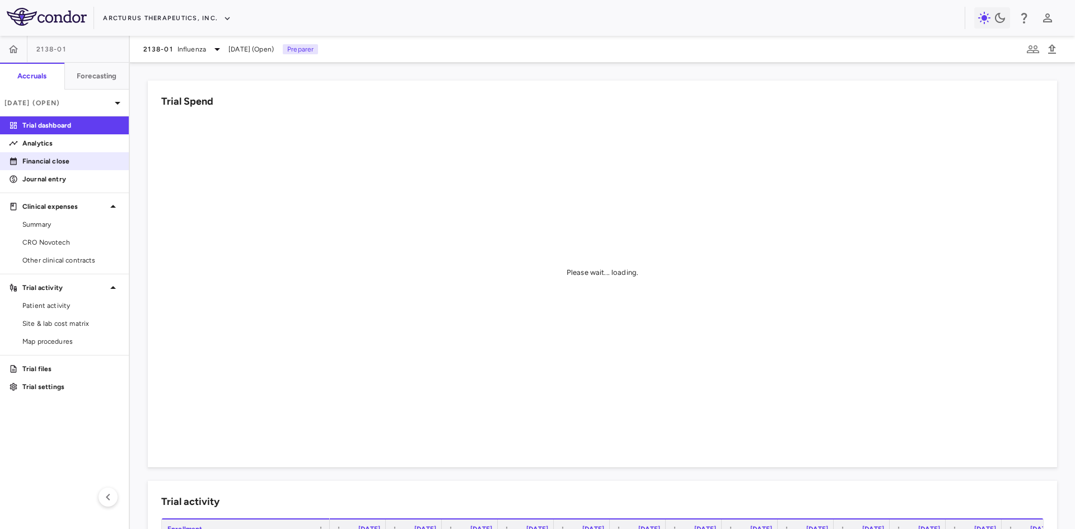
click at [58, 162] on p "Financial close" at bounding box center [70, 161] width 97 height 10
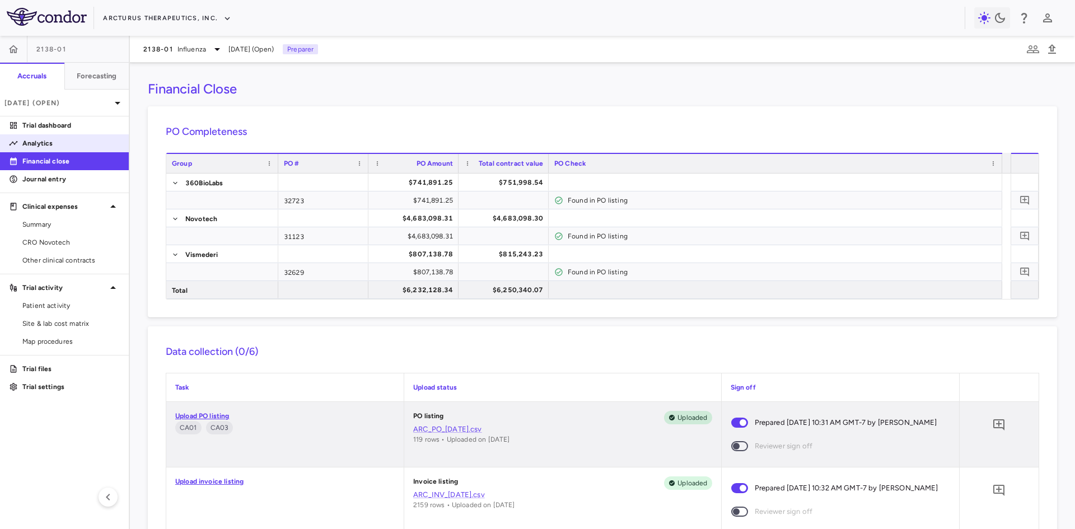
click at [50, 137] on link "Analytics" at bounding box center [64, 143] width 129 height 17
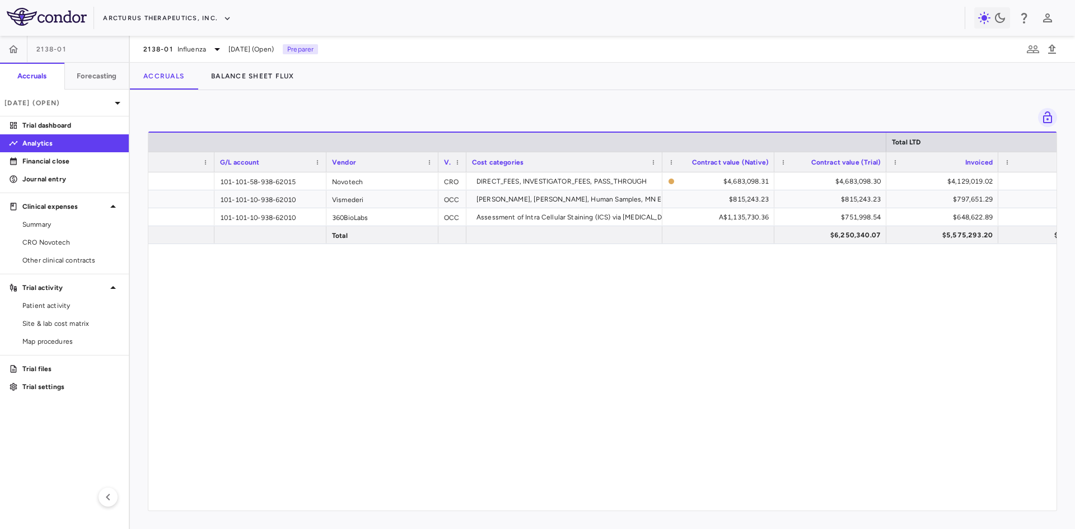
scroll to position [0, 123]
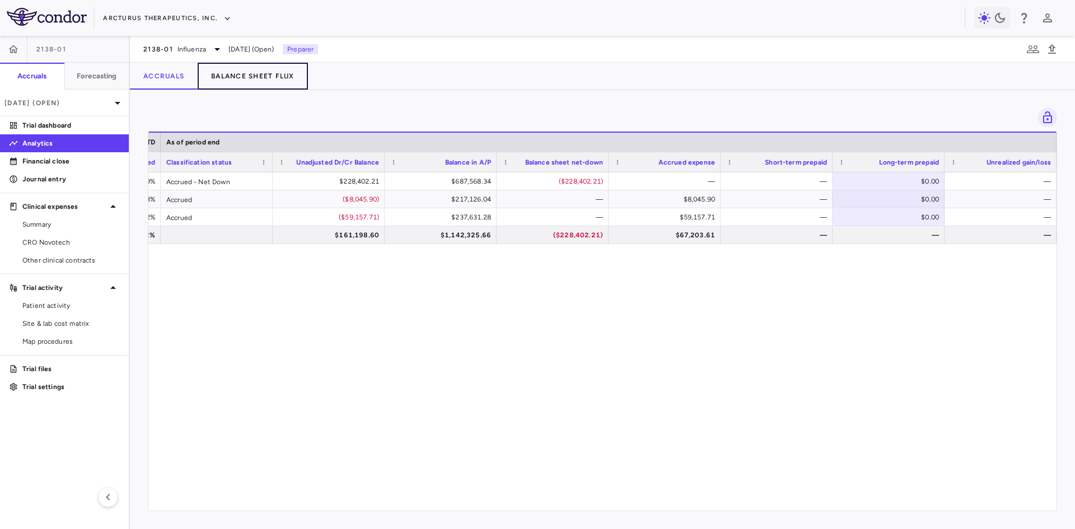
click at [238, 86] on button "Balance Sheet Flux" at bounding box center [253, 76] width 110 height 27
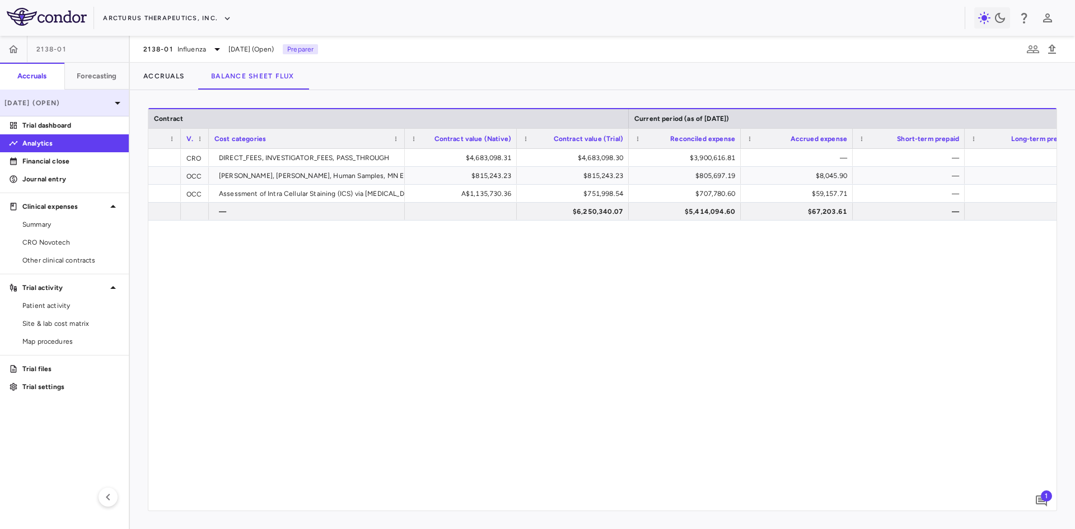
click at [81, 102] on p "[DATE] (Open)" at bounding box center [57, 103] width 106 height 10
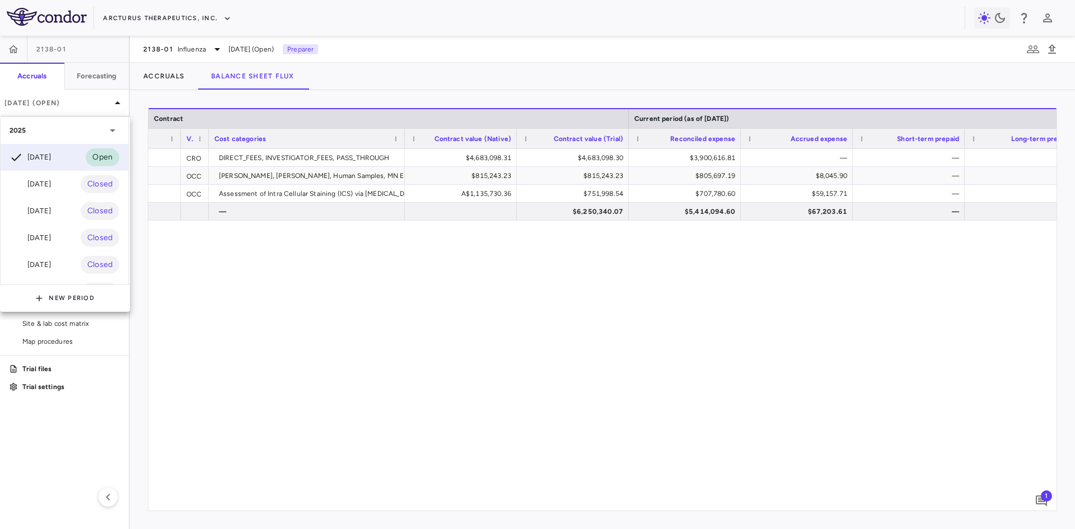
click at [211, 64] on div at bounding box center [537, 264] width 1075 height 529
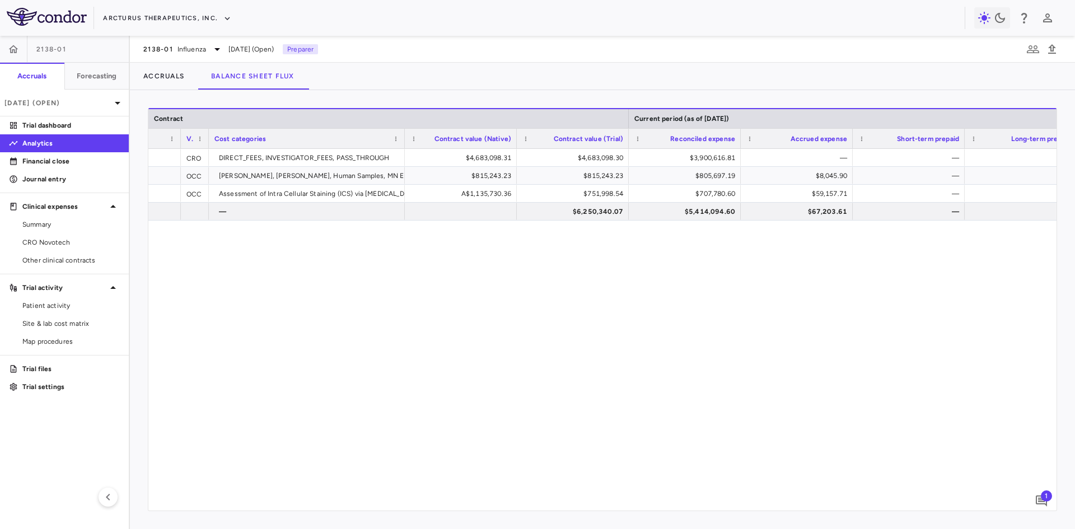
click at [200, 51] on div "2025 [DATE] Open [DATE] Closed [DATE] Closed [DATE] Closed [DATE] Closed [DATE]…" at bounding box center [537, 264] width 1075 height 529
click at [201, 50] on span "Influenza" at bounding box center [191, 49] width 29 height 10
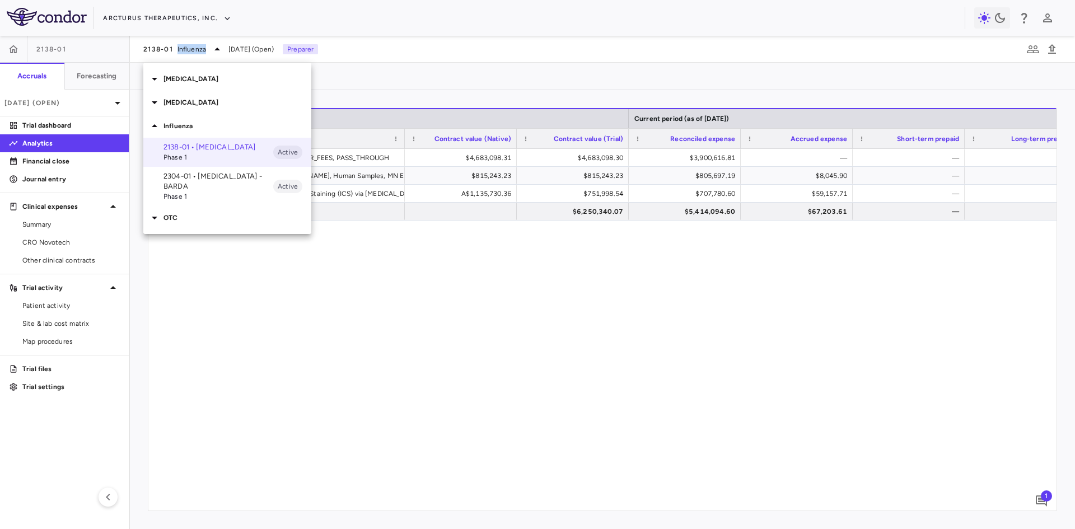
click at [175, 74] on p "[MEDICAL_DATA]" at bounding box center [237, 79] width 148 height 10
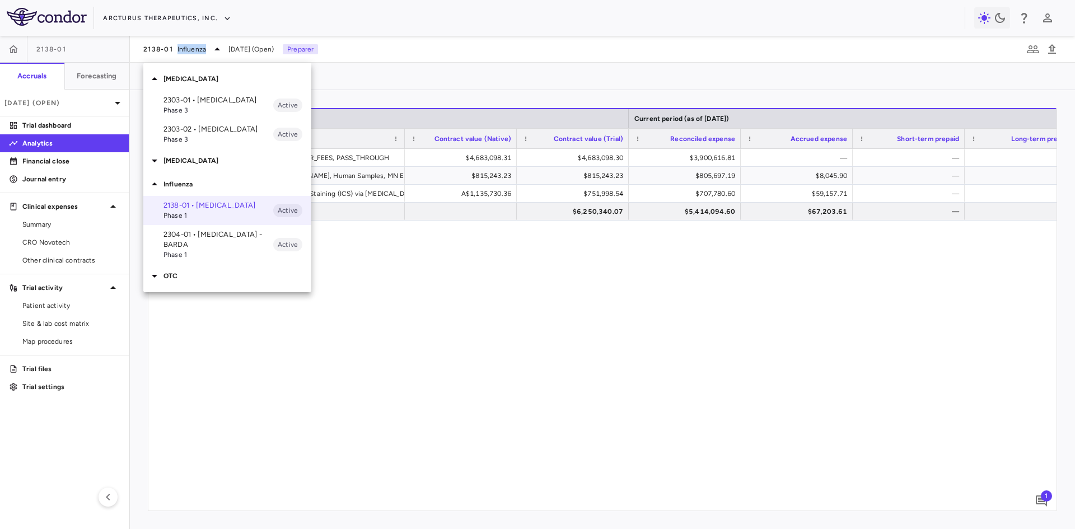
click at [192, 105] on span "Phase 3" at bounding box center [218, 110] width 110 height 10
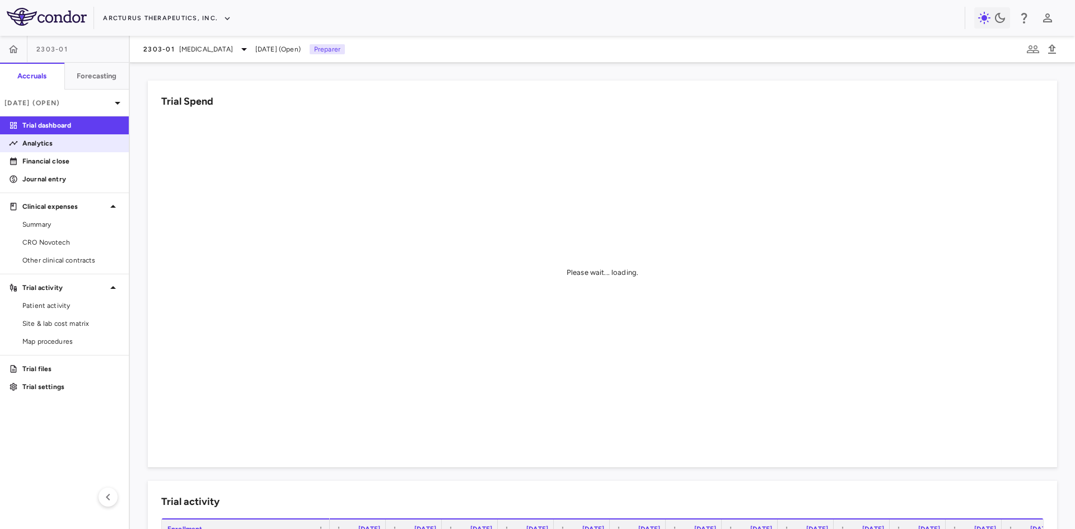
click at [46, 142] on p "Analytics" at bounding box center [70, 143] width 97 height 10
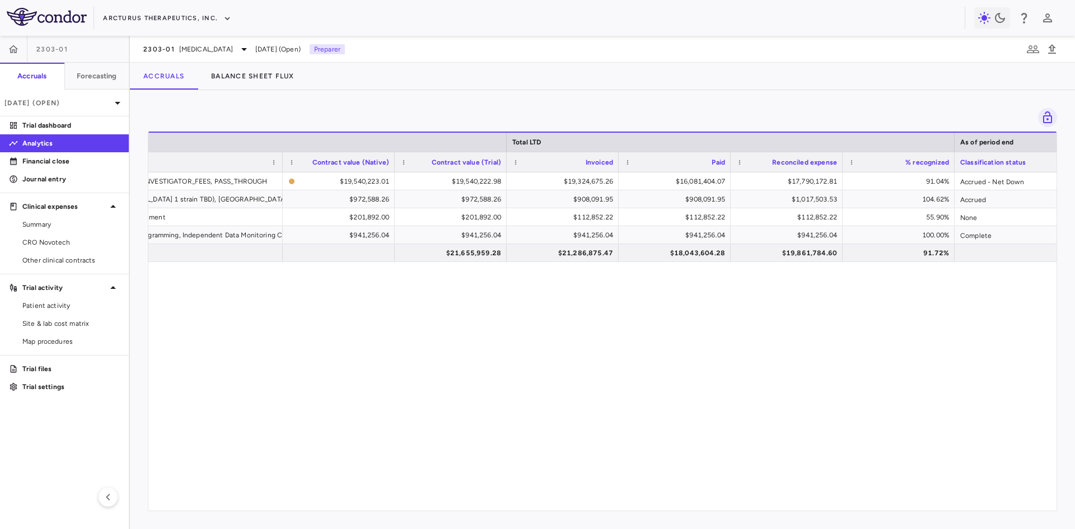
scroll to position [0, 437]
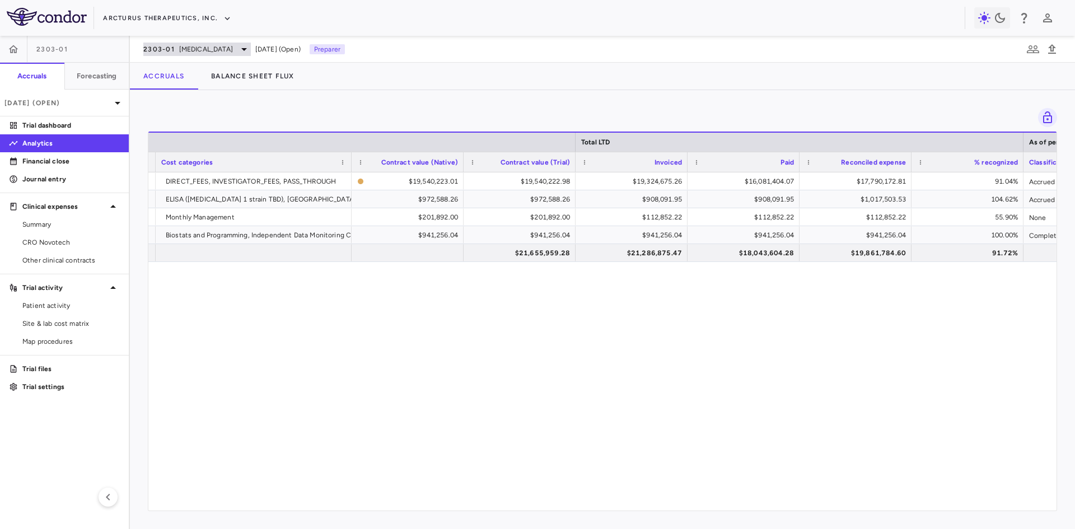
click at [198, 49] on span "[MEDICAL_DATA]" at bounding box center [206, 49] width 54 height 10
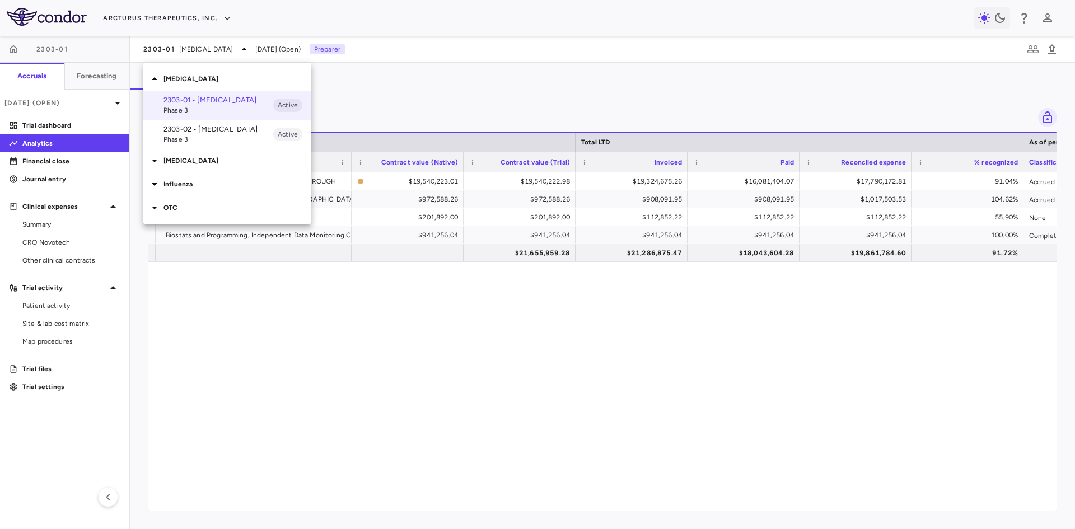
click at [187, 181] on p "Influenza" at bounding box center [237, 184] width 148 height 10
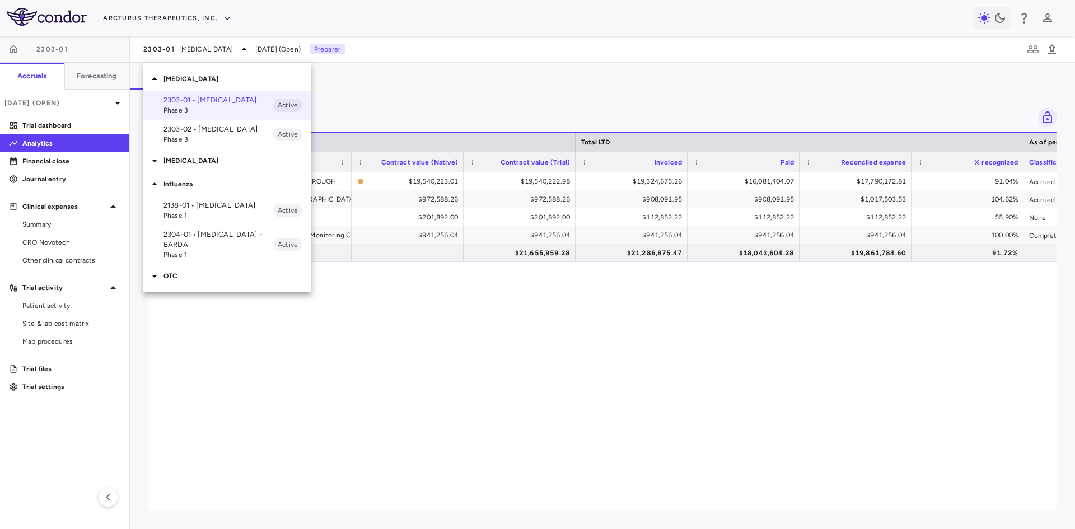
click at [199, 212] on span "Phase 1" at bounding box center [218, 216] width 110 height 10
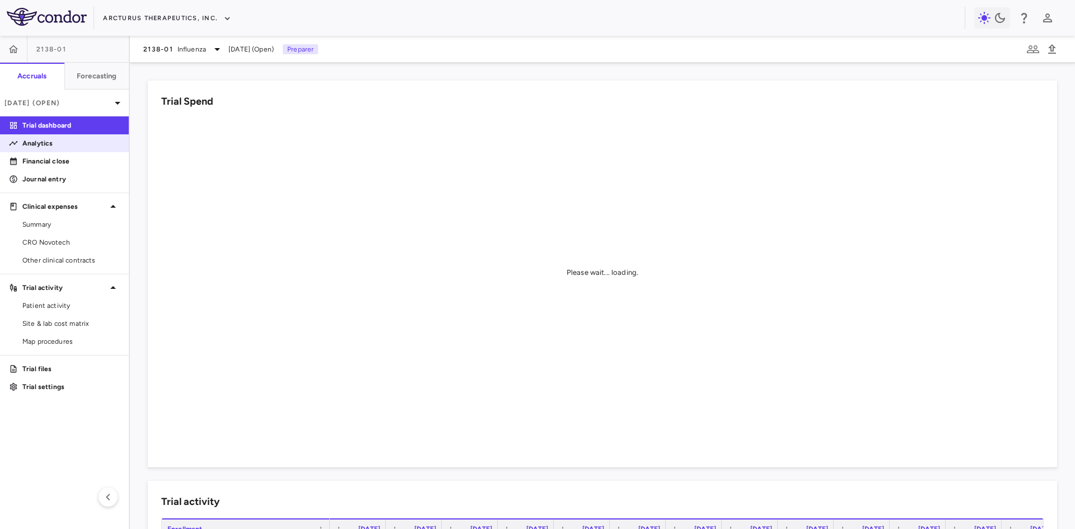
click at [55, 144] on p "Analytics" at bounding box center [70, 143] width 97 height 10
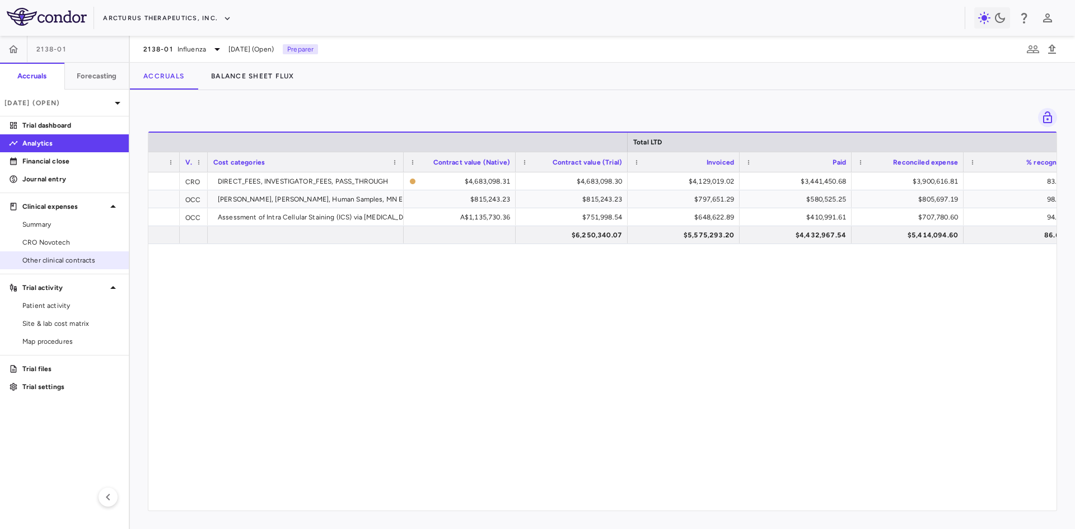
click at [60, 255] on span "Other clinical contracts" at bounding box center [70, 260] width 97 height 10
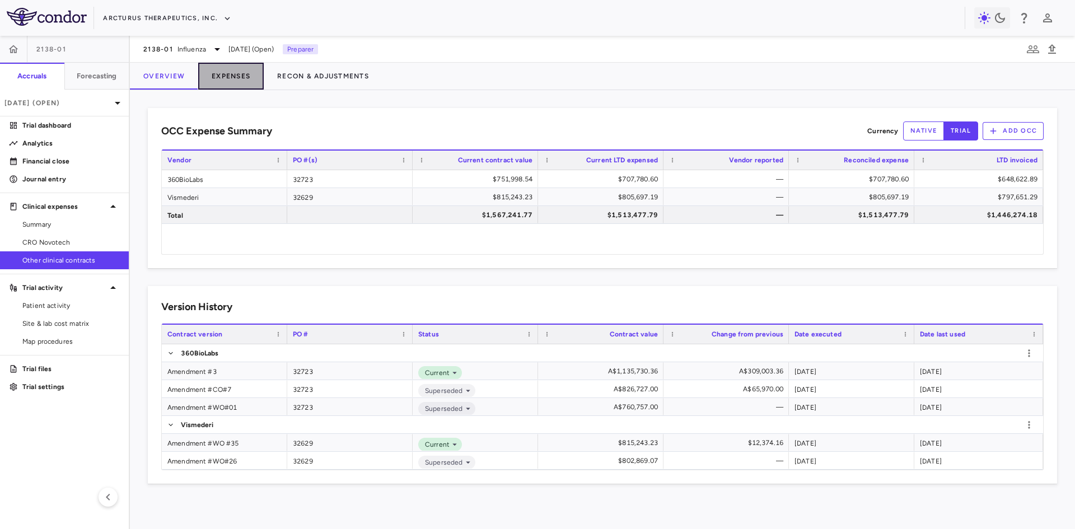
click at [248, 74] on button "Expenses" at bounding box center [231, 76] width 66 height 27
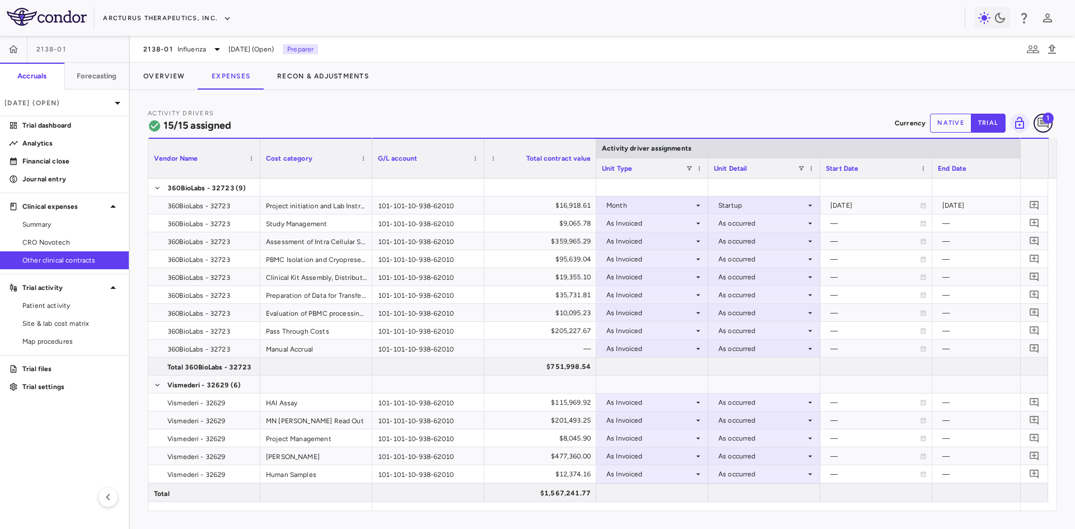
click at [1051, 124] on button "button" at bounding box center [1043, 123] width 19 height 19
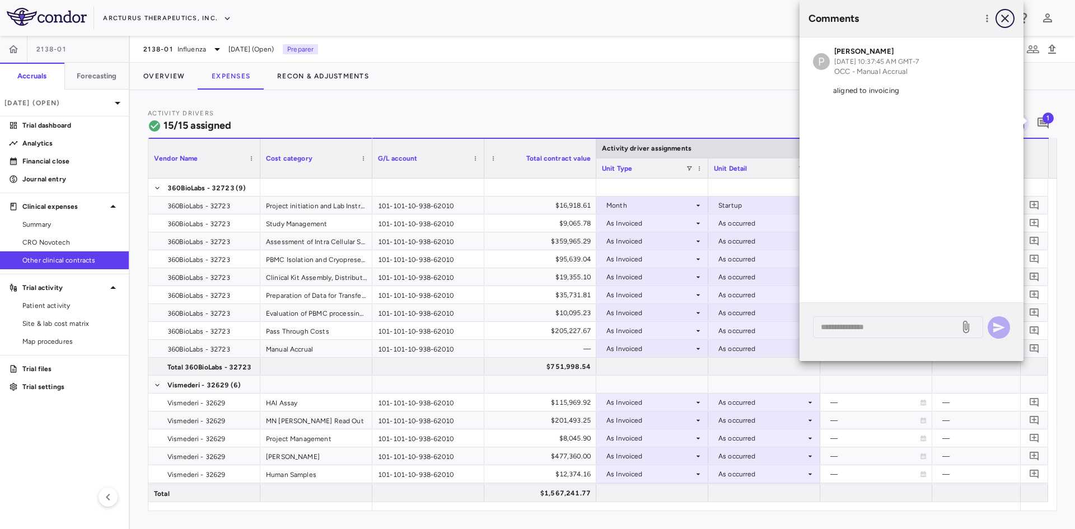
click at [1007, 20] on icon "button" at bounding box center [1005, 19] width 8 height 8
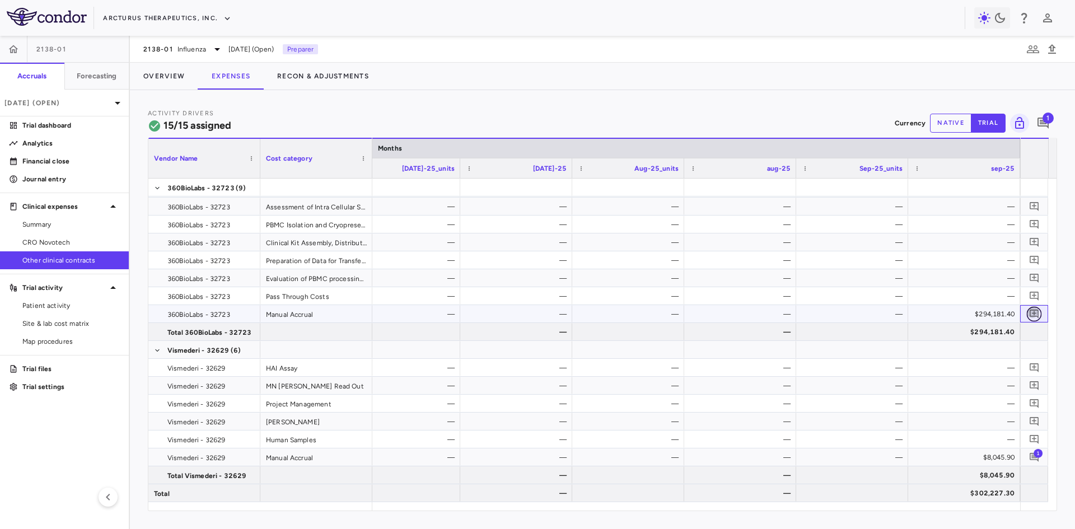
click at [1034, 314] on icon "Add comment" at bounding box center [1034, 314] width 9 height 9
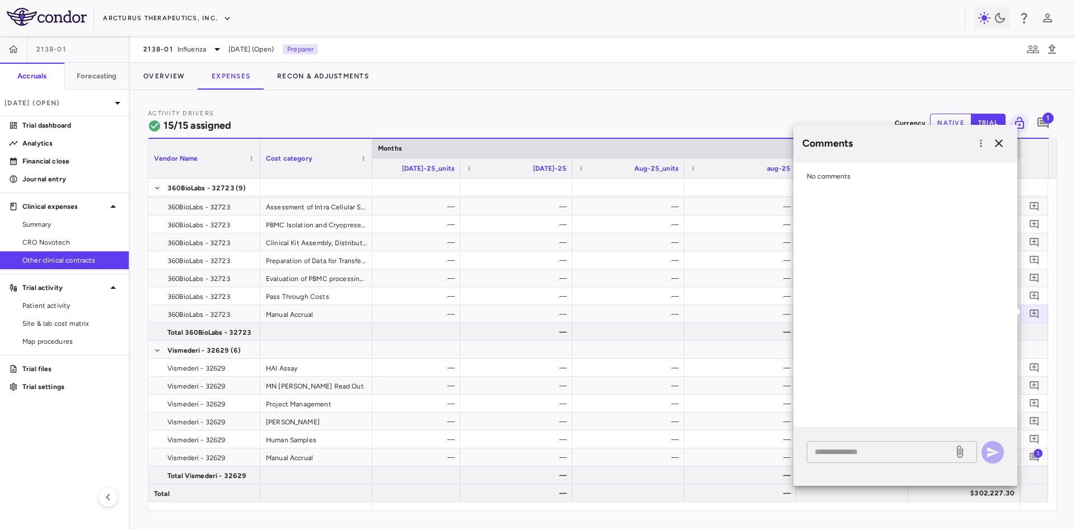
click at [851, 457] on textarea at bounding box center [880, 452] width 131 height 12
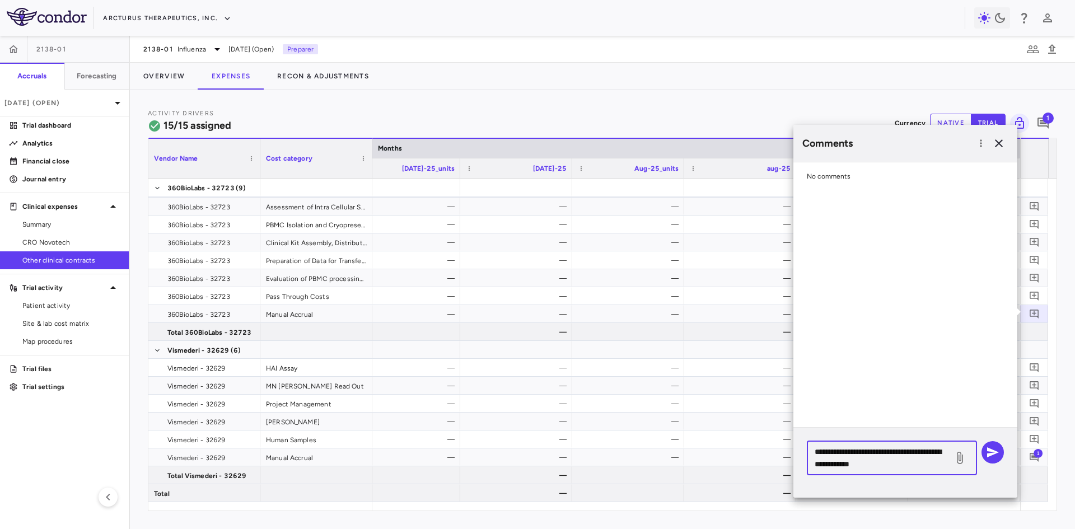
click at [852, 465] on textarea "**********" at bounding box center [880, 458] width 131 height 25
type textarea "**********"
click at [996, 455] on icon "button" at bounding box center [992, 452] width 13 height 13
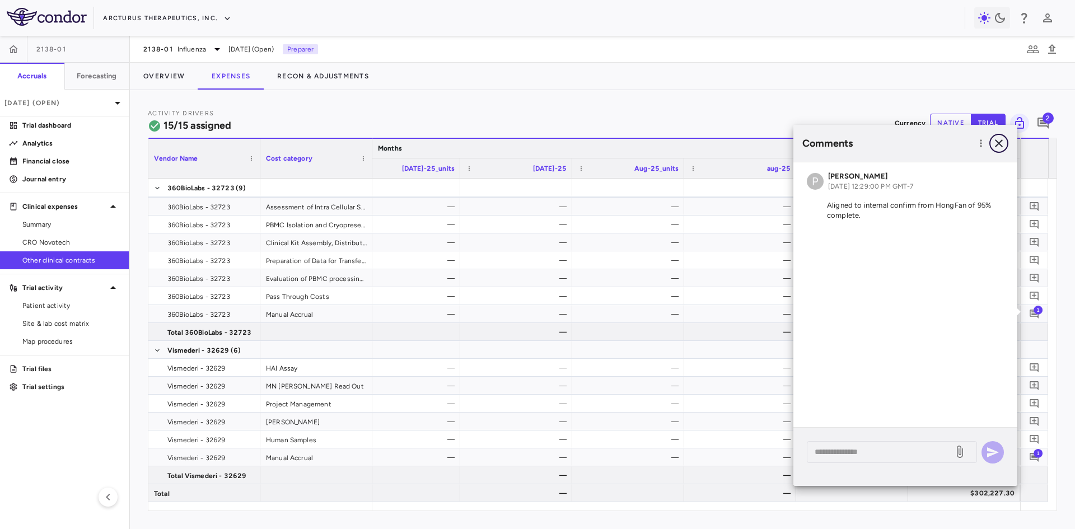
click at [1001, 146] on icon "button" at bounding box center [998, 143] width 13 height 13
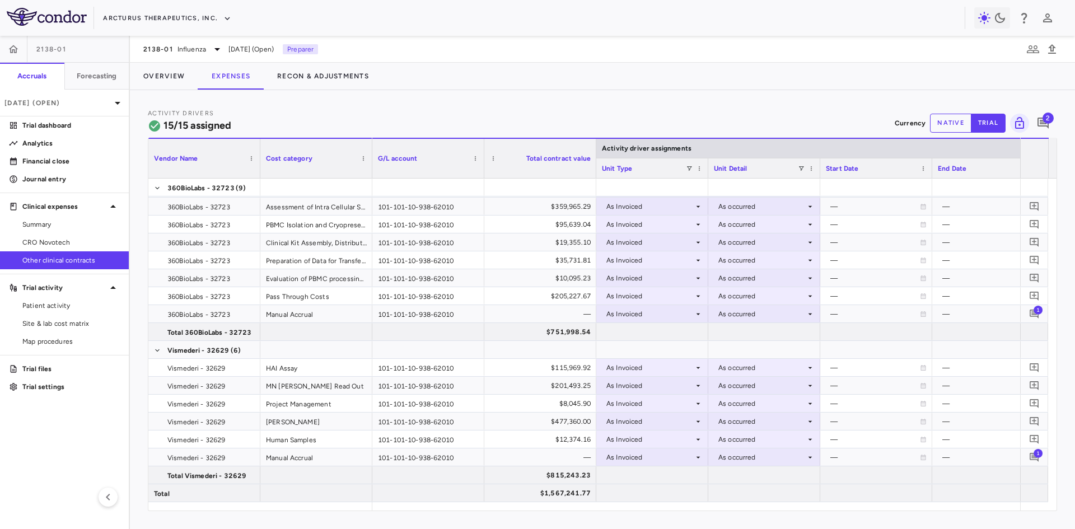
click at [948, 123] on button "native" at bounding box center [950, 123] width 41 height 19
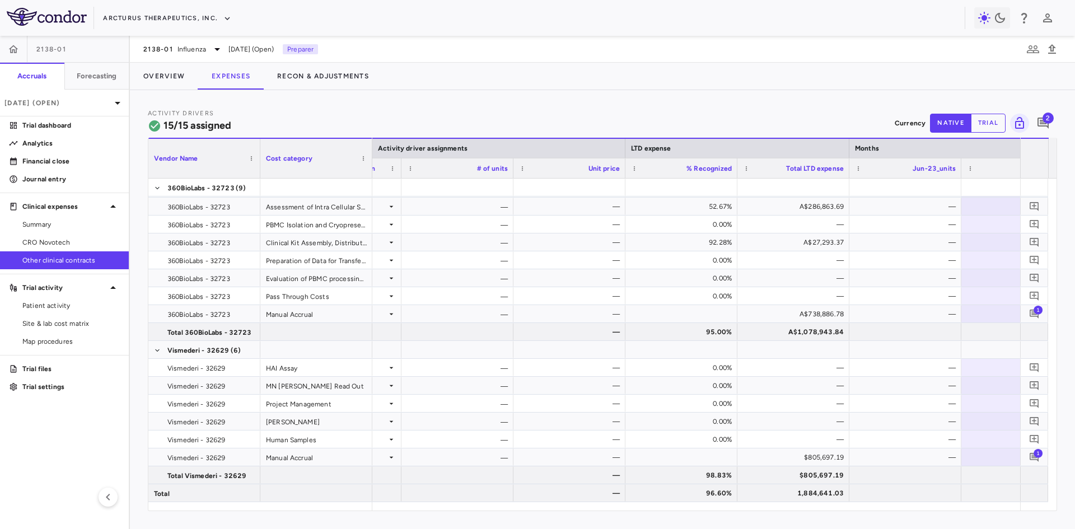
click at [990, 125] on button "trial" at bounding box center [988, 123] width 35 height 19
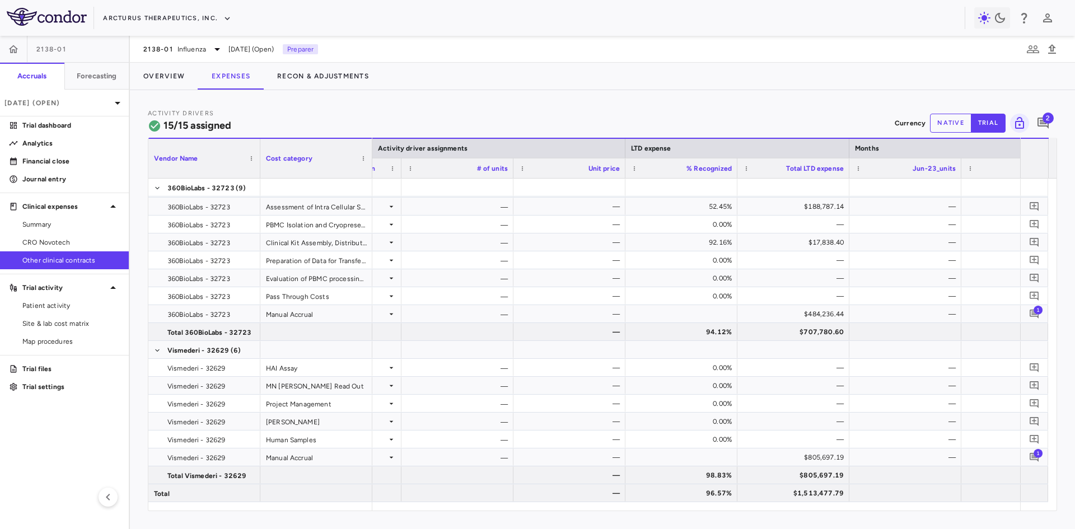
click at [948, 128] on button "native" at bounding box center [950, 123] width 41 height 19
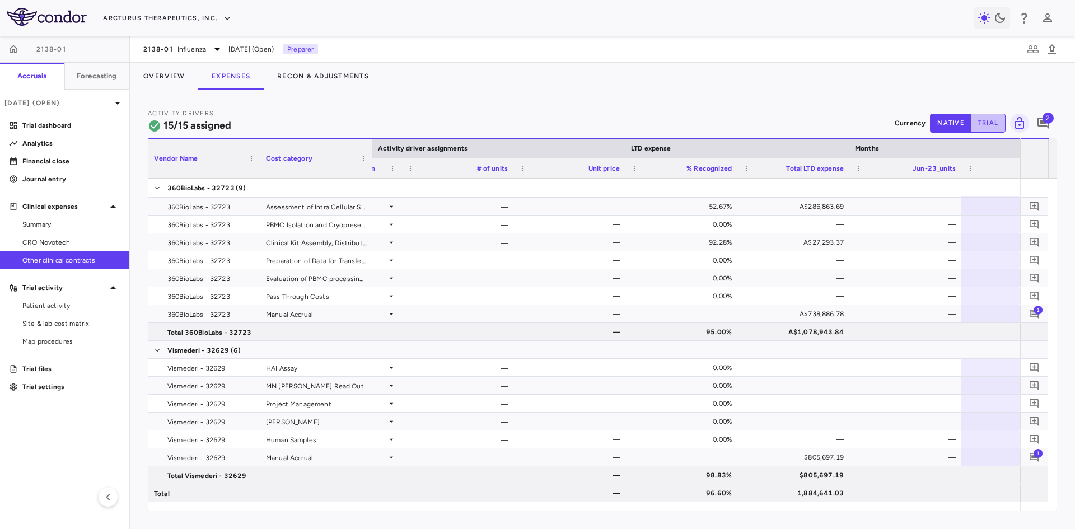
click at [983, 121] on button "trial" at bounding box center [988, 123] width 35 height 19
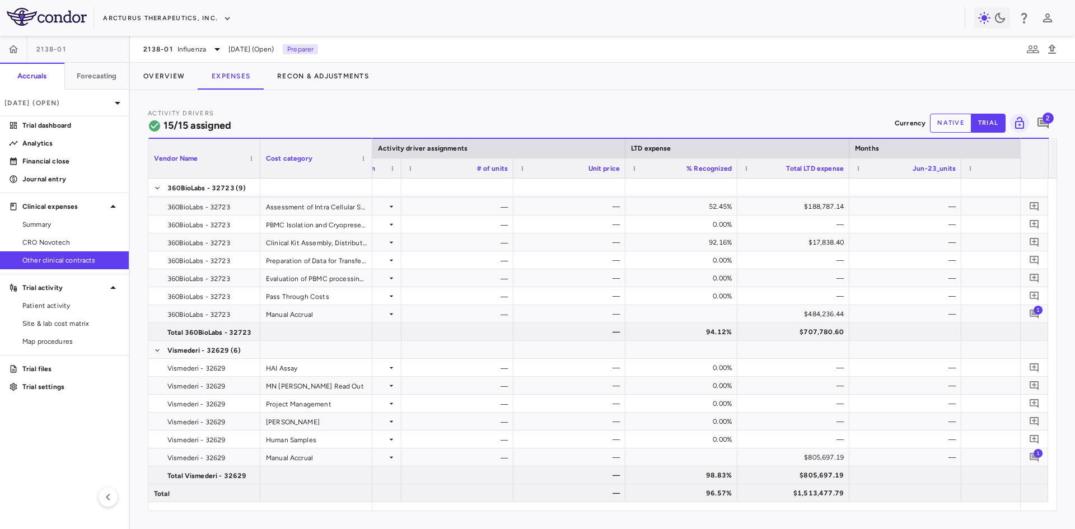
click at [956, 123] on button "native" at bounding box center [950, 123] width 41 height 19
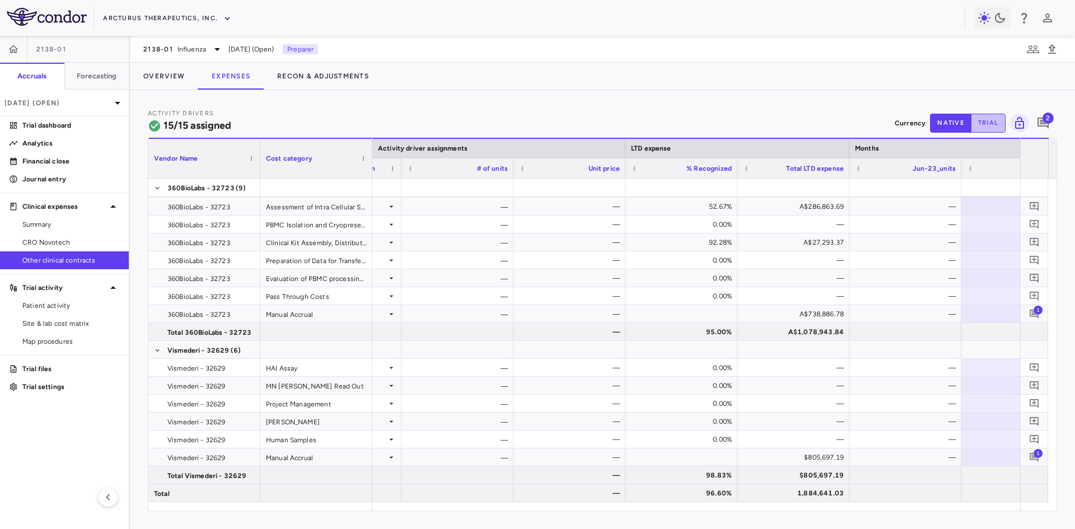
click at [981, 125] on button "trial" at bounding box center [988, 123] width 35 height 19
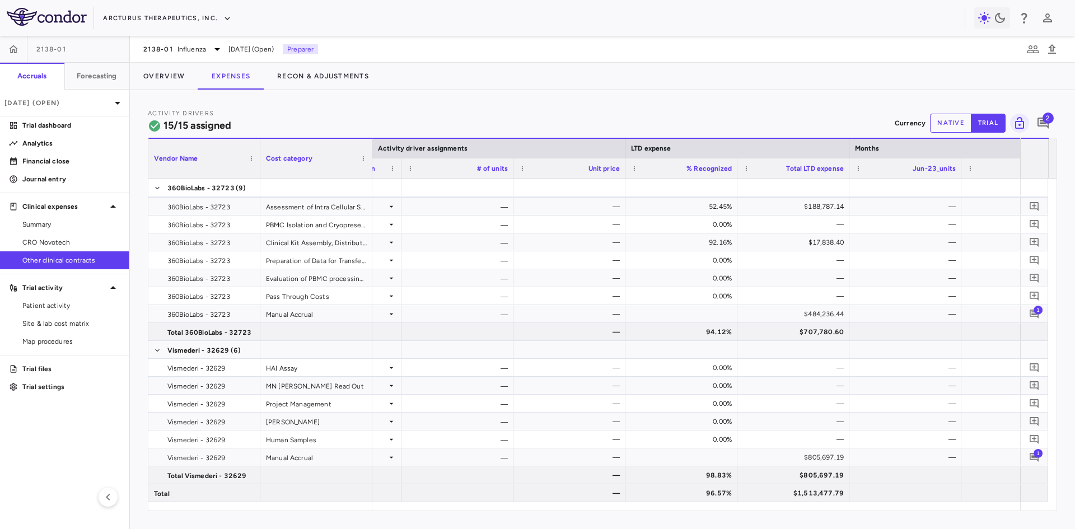
click at [945, 125] on button "native" at bounding box center [950, 123] width 41 height 19
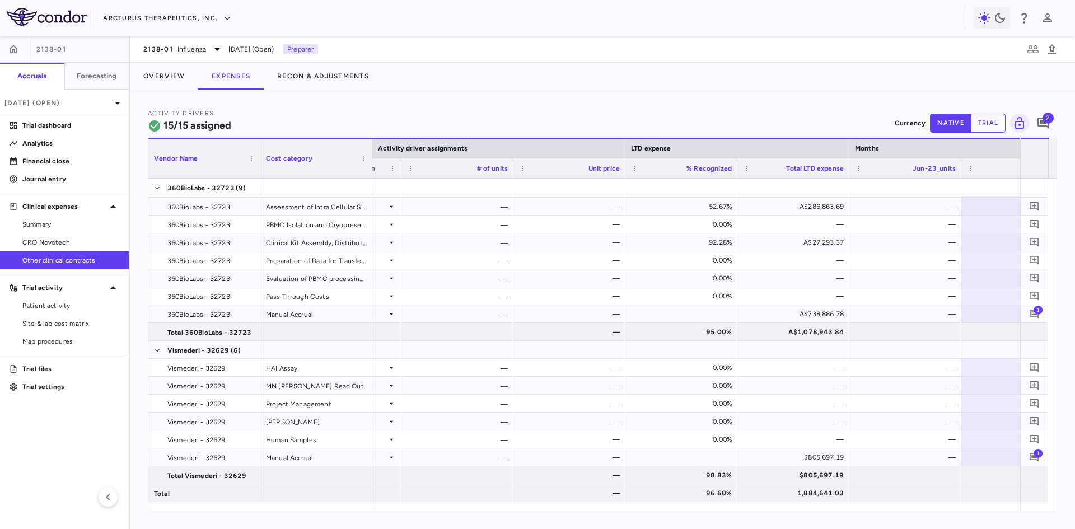
click at [1001, 128] on button "trial" at bounding box center [988, 123] width 35 height 19
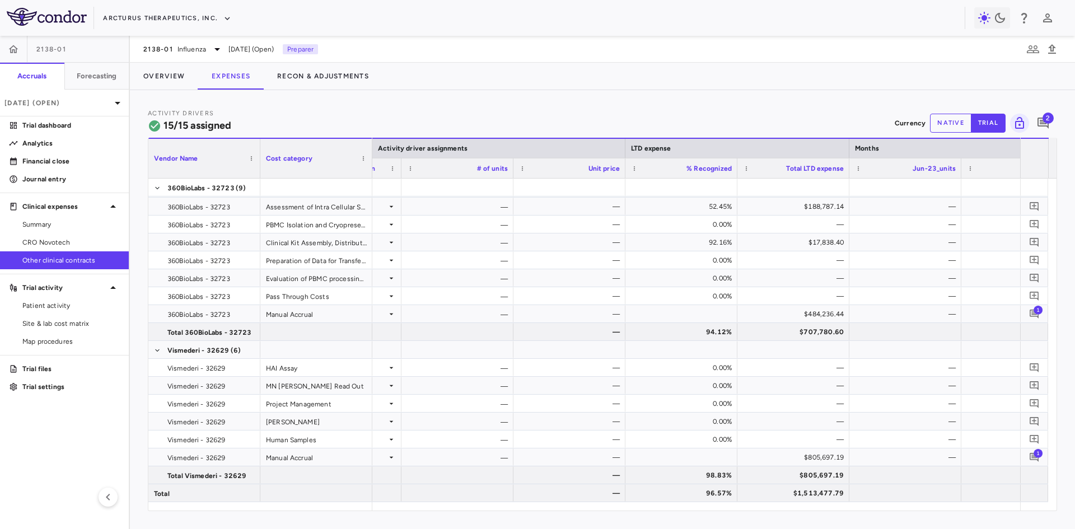
click at [942, 127] on button "native" at bounding box center [950, 123] width 41 height 19
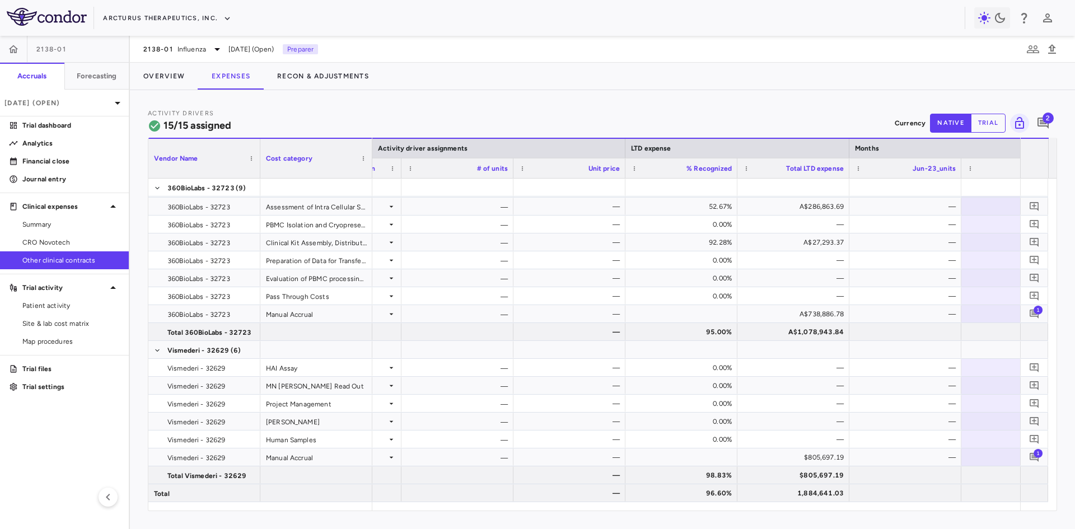
click at [978, 123] on button "trial" at bounding box center [988, 123] width 35 height 19
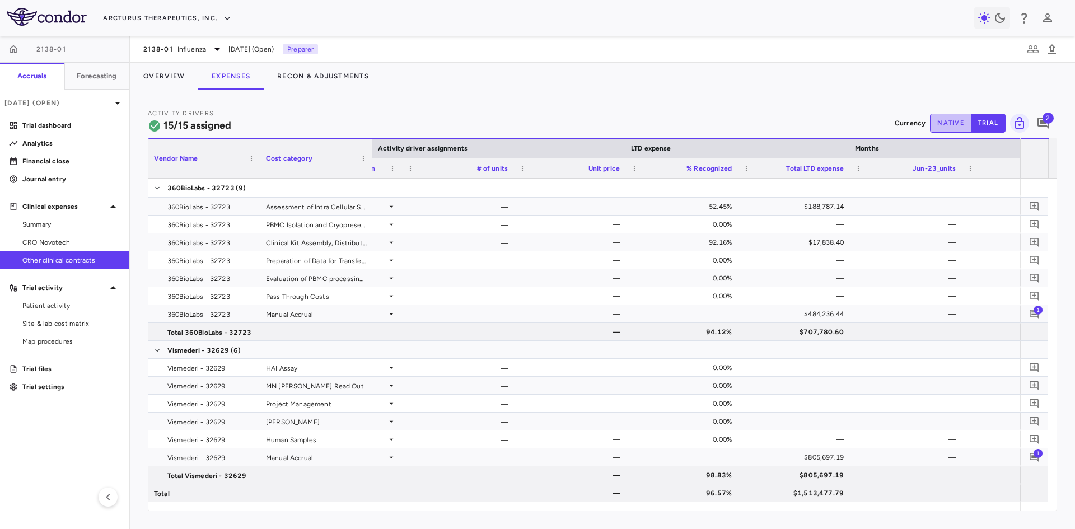
click at [948, 125] on button "native" at bounding box center [950, 123] width 41 height 19
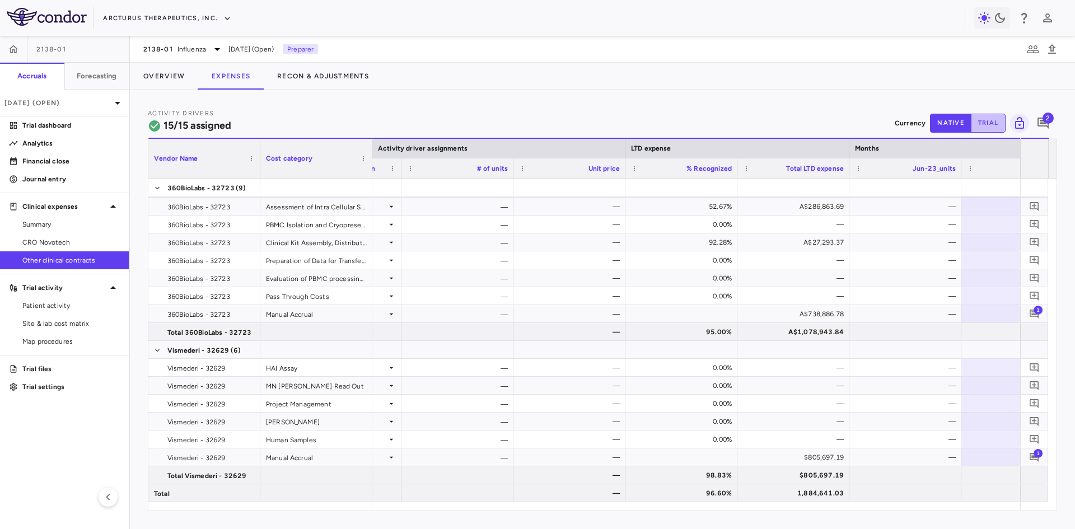
click at [973, 125] on button "trial" at bounding box center [988, 123] width 35 height 19
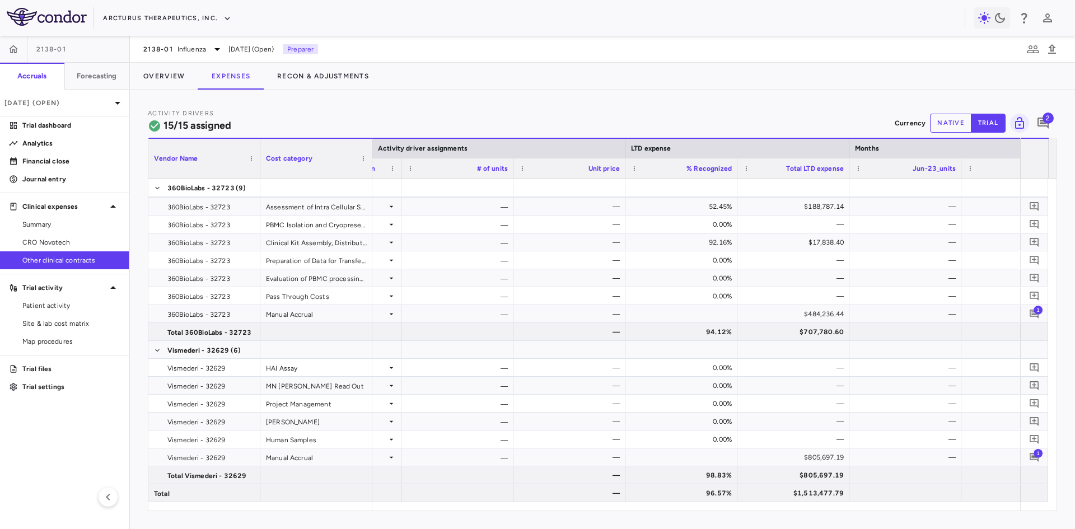
click at [952, 125] on button "native" at bounding box center [950, 123] width 41 height 19
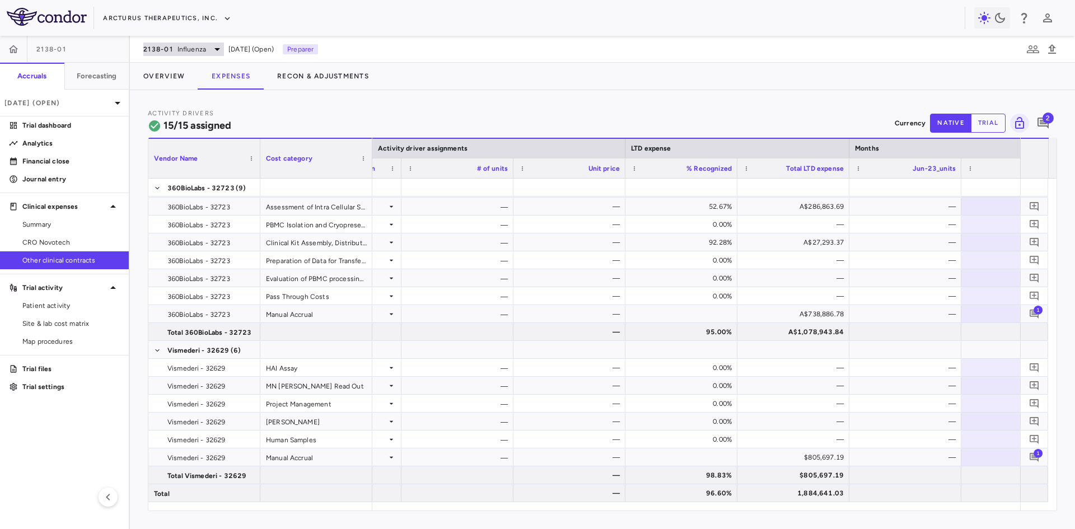
click at [172, 45] on span "2138-01" at bounding box center [158, 49] width 30 height 9
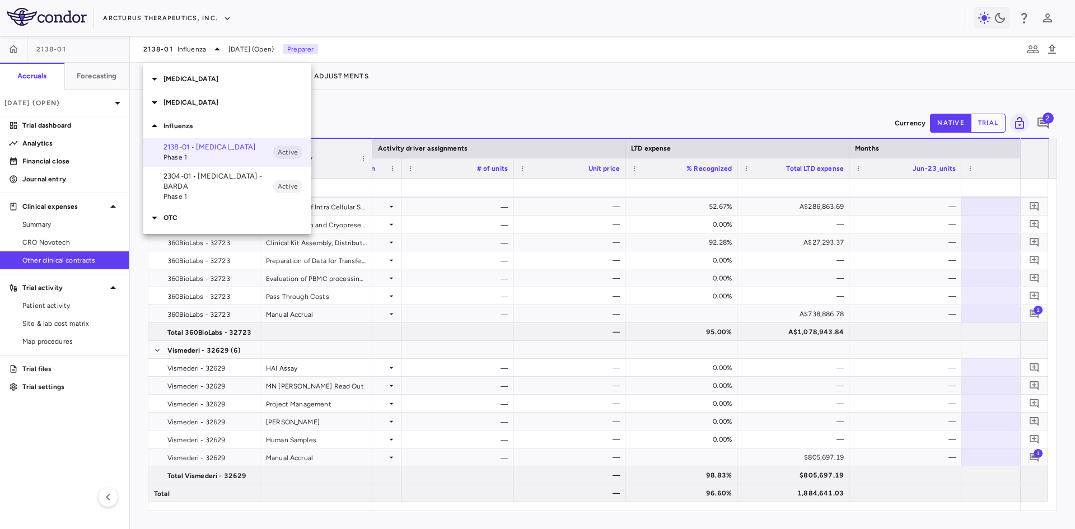
click at [185, 104] on p "[MEDICAL_DATA]" at bounding box center [237, 102] width 148 height 10
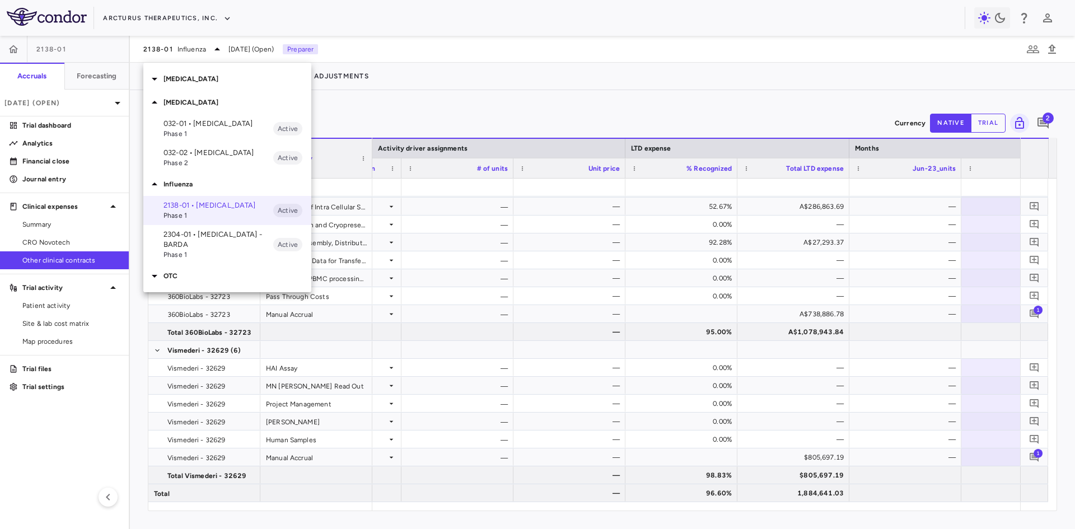
click at [183, 77] on p "[MEDICAL_DATA]" at bounding box center [237, 79] width 148 height 10
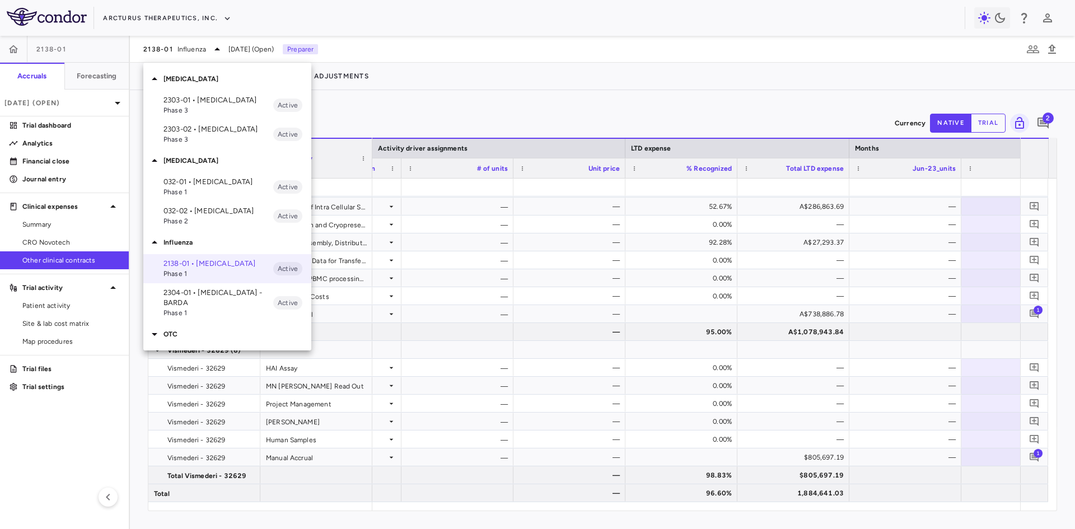
click at [194, 101] on p "2303-01 • [MEDICAL_DATA]" at bounding box center [218, 100] width 110 height 10
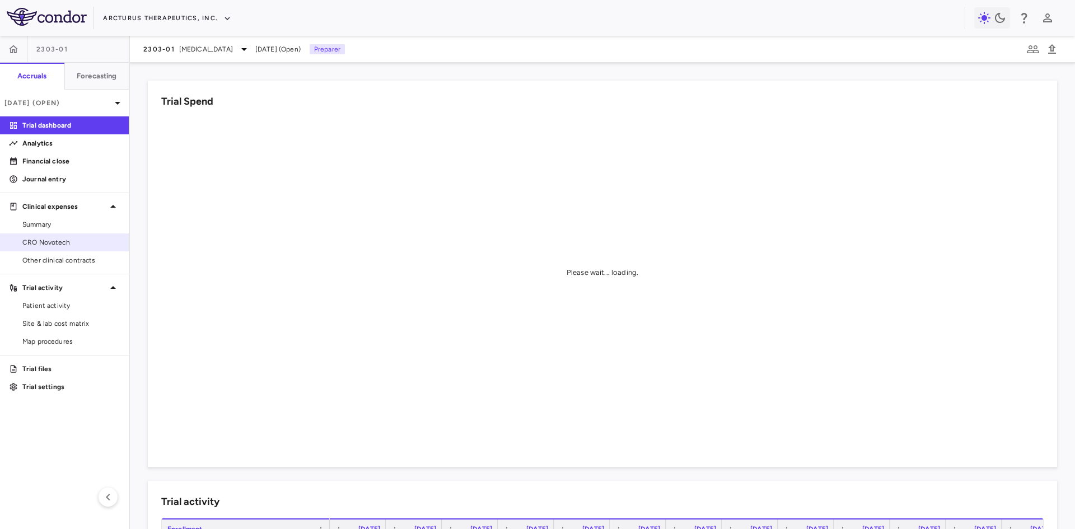
click at [63, 245] on span "CRO Novotech" at bounding box center [70, 242] width 97 height 10
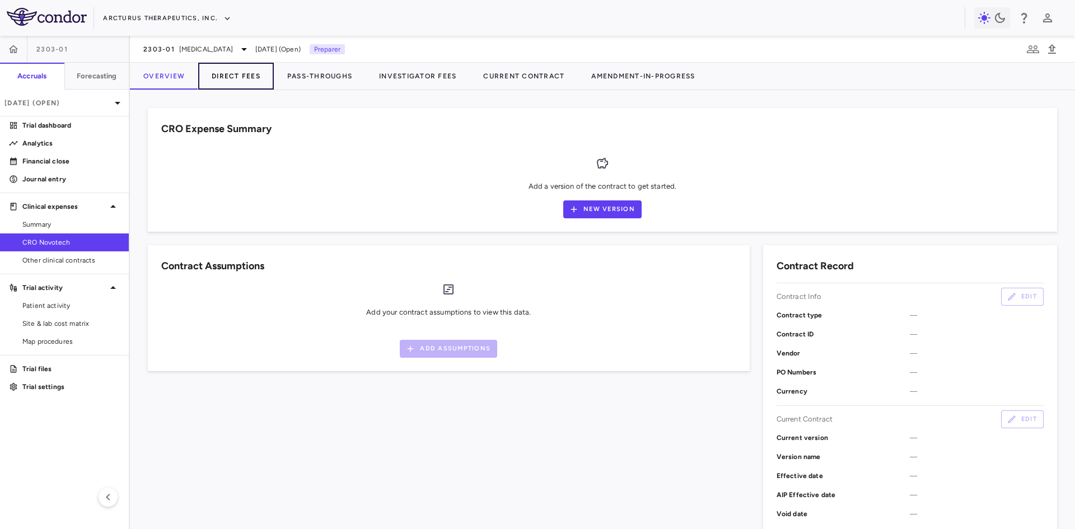
click at [223, 82] on button "Direct Fees" at bounding box center [236, 76] width 76 height 27
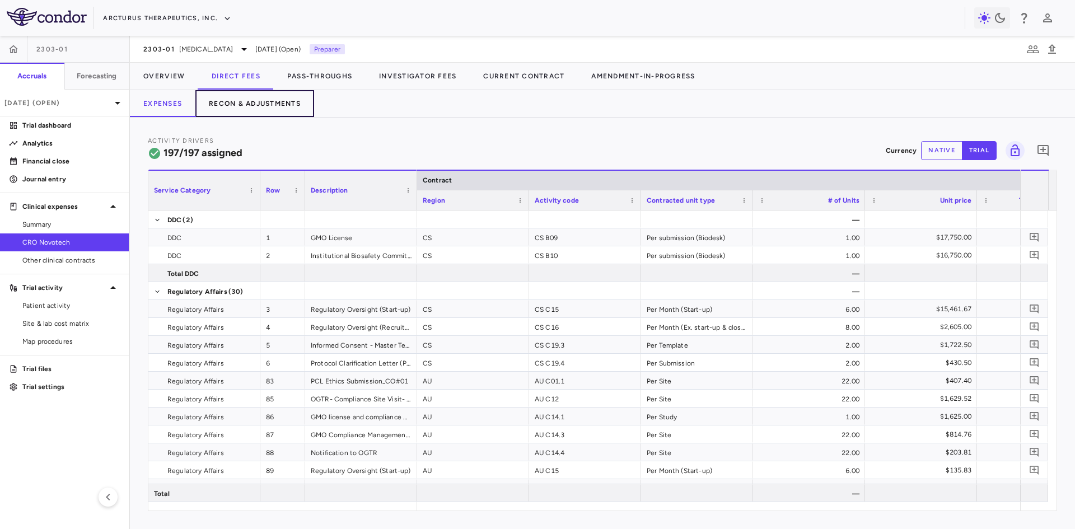
click at [264, 106] on button "Recon & Adjustments" at bounding box center [254, 103] width 119 height 27
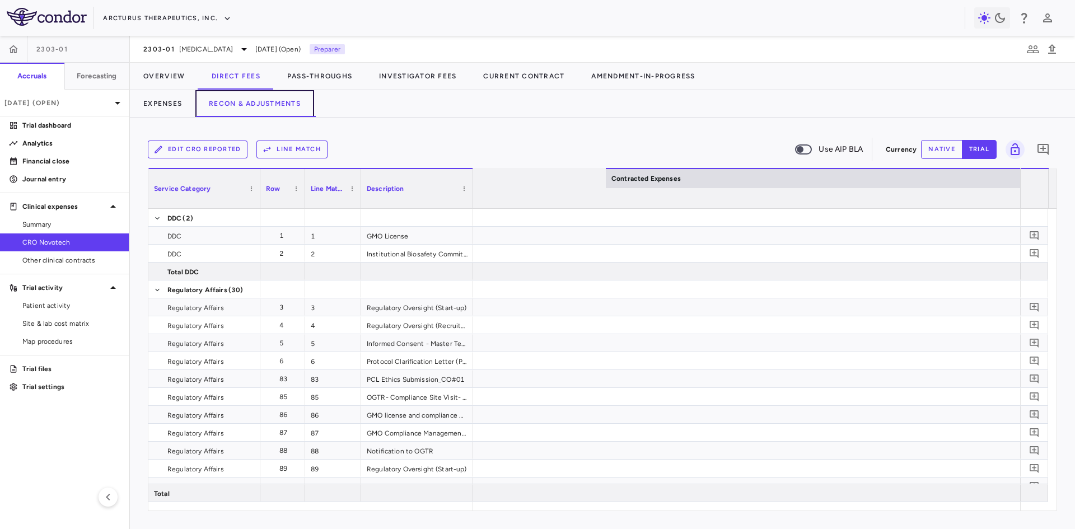
scroll to position [0, 1526]
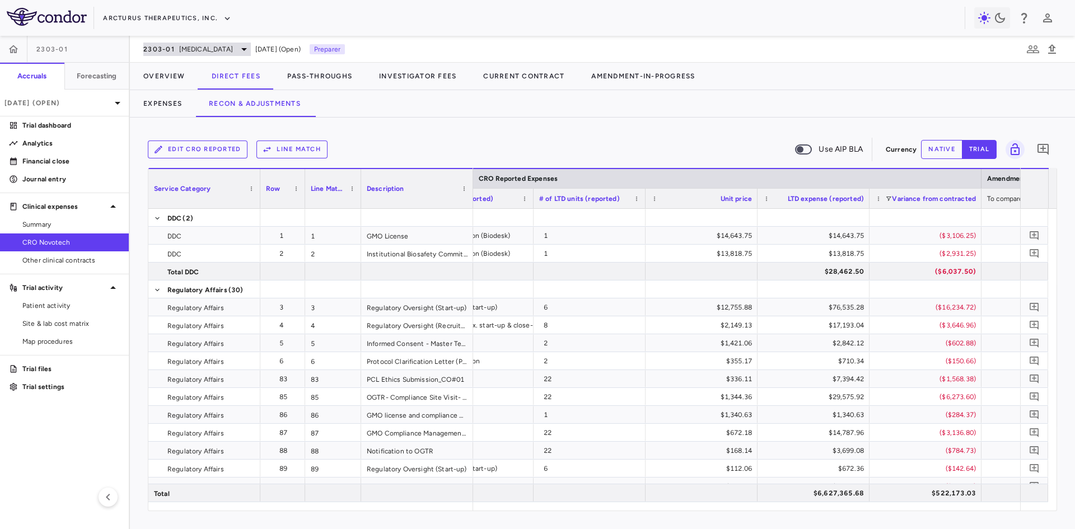
click at [158, 48] on span "2303-01" at bounding box center [158, 49] width 31 height 9
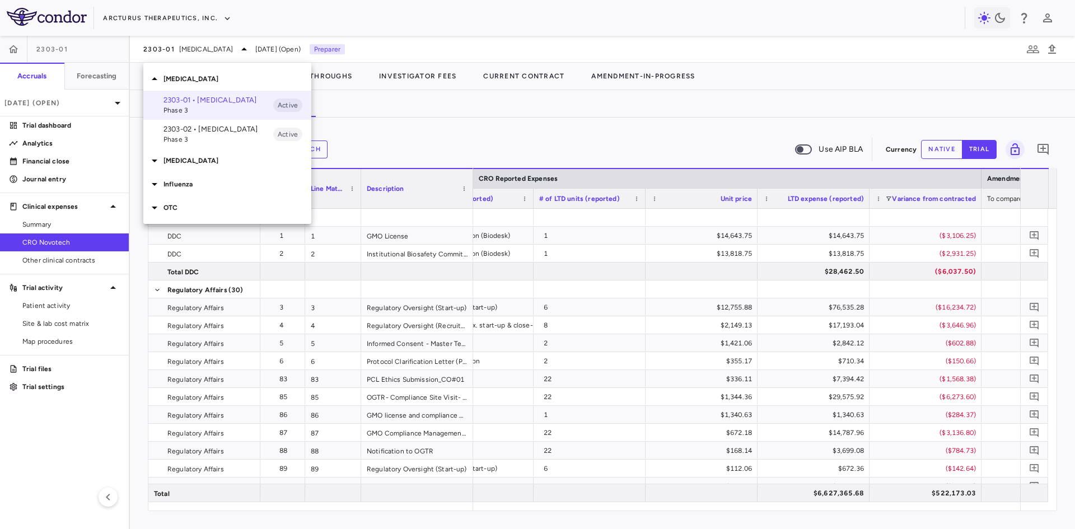
click at [172, 52] on div at bounding box center [537, 264] width 1075 height 529
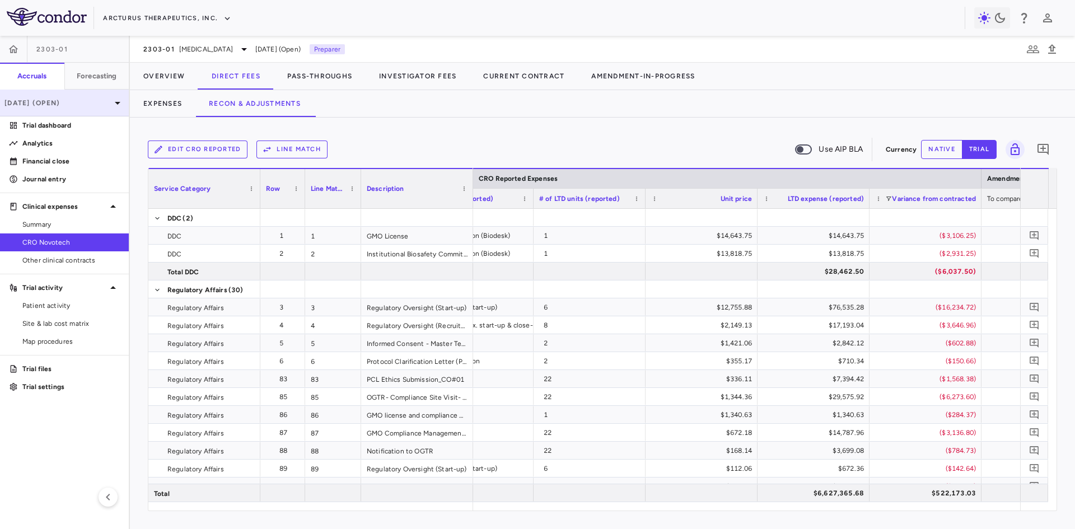
click at [83, 104] on p "[DATE] (Open)" at bounding box center [57, 103] width 106 height 10
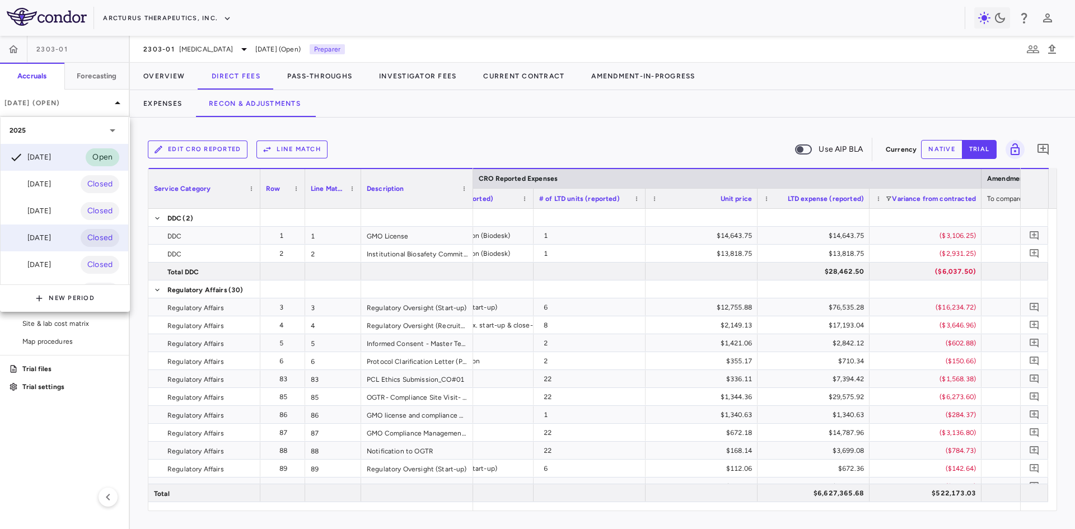
click at [46, 237] on div "[DATE]" at bounding box center [30, 237] width 41 height 13
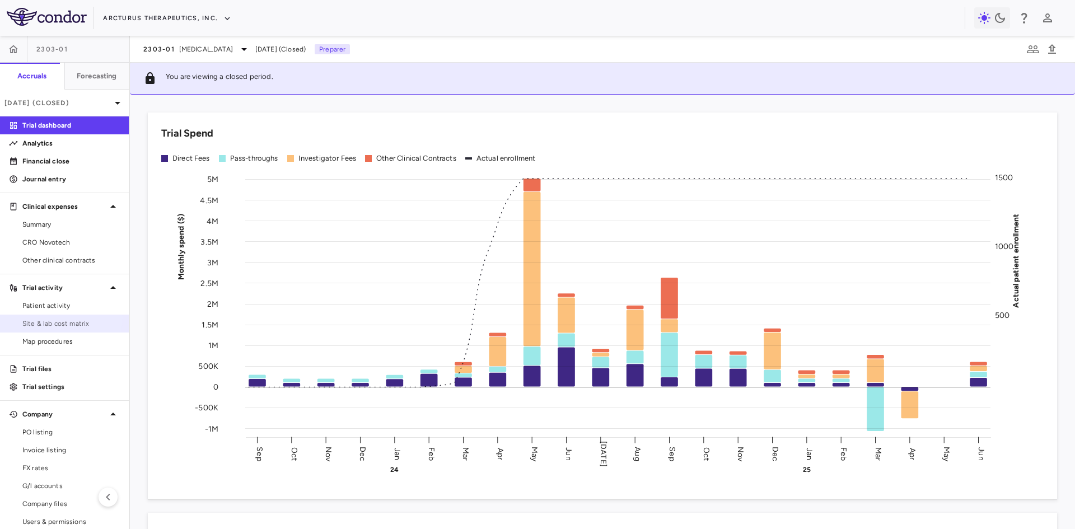
click at [57, 317] on link "Site & lab cost matrix" at bounding box center [64, 323] width 129 height 17
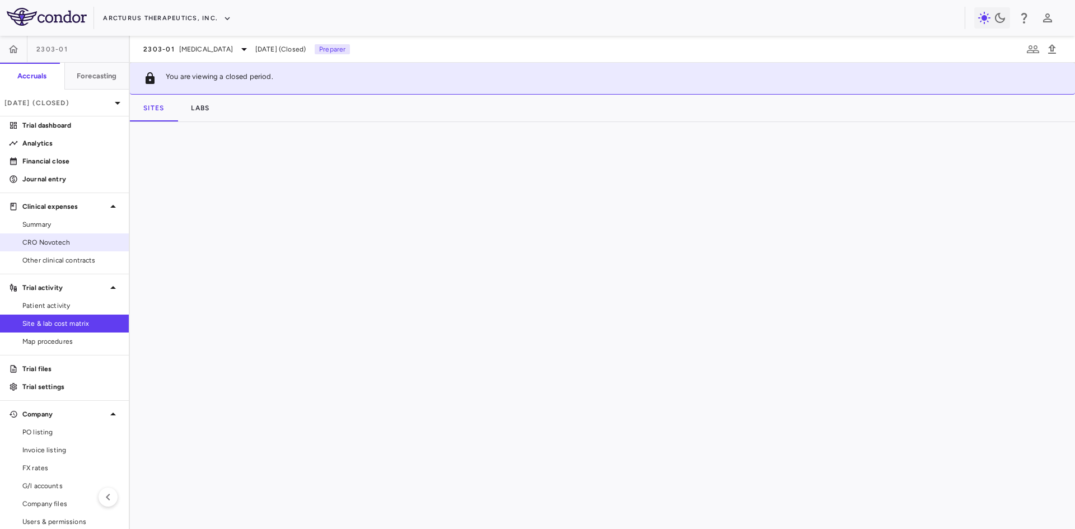
click at [66, 246] on span "CRO Novotech" at bounding box center [70, 242] width 97 height 10
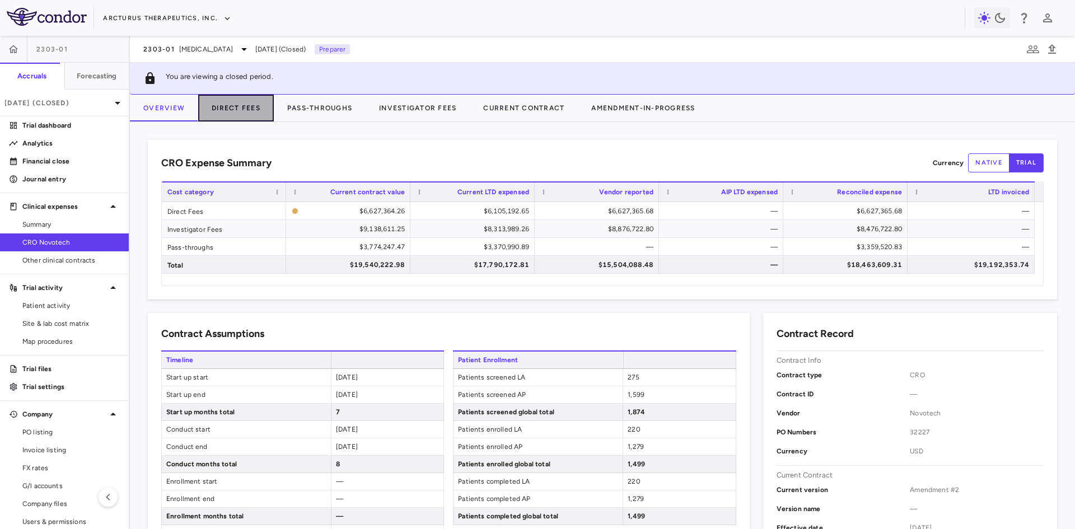
click at [255, 105] on button "Direct Fees" at bounding box center [236, 108] width 76 height 27
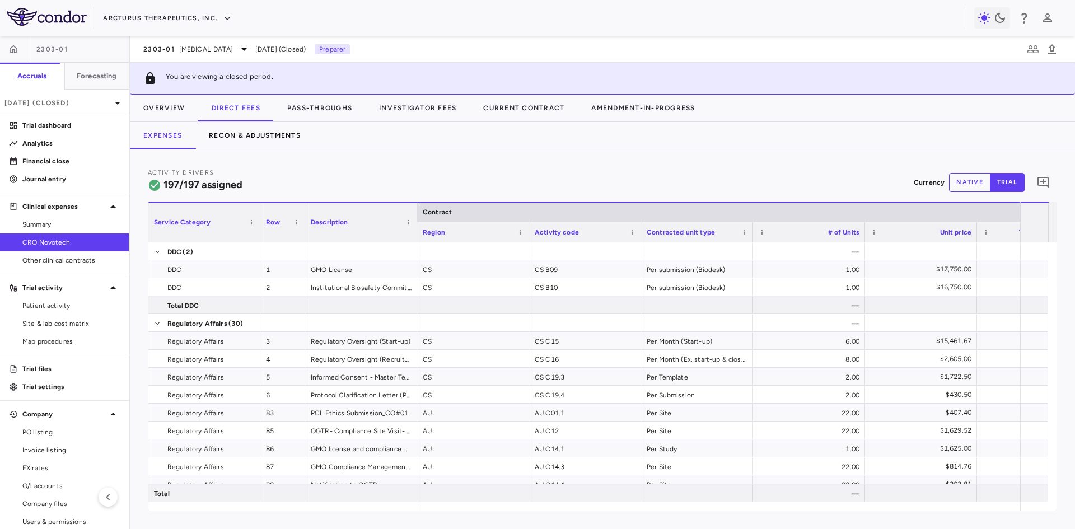
click at [279, 135] on div "Skip to sidebar Skip to main content Arcturus Therapeutics, Inc. 2303-01 Accrua…" at bounding box center [537, 264] width 1075 height 529
click at [172, 104] on button "Overview" at bounding box center [164, 108] width 68 height 27
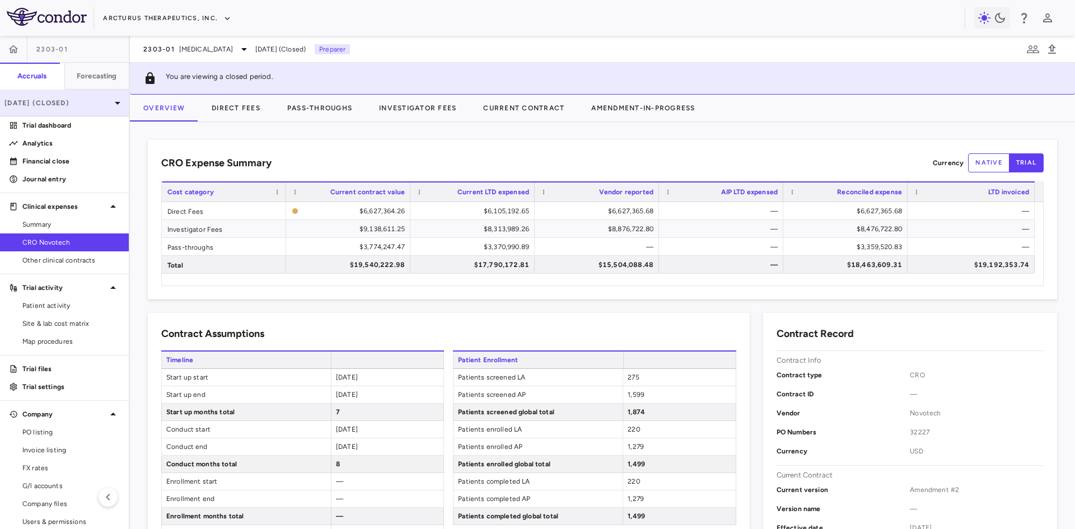
click at [87, 102] on p "[DATE] (Closed)" at bounding box center [57, 103] width 106 height 10
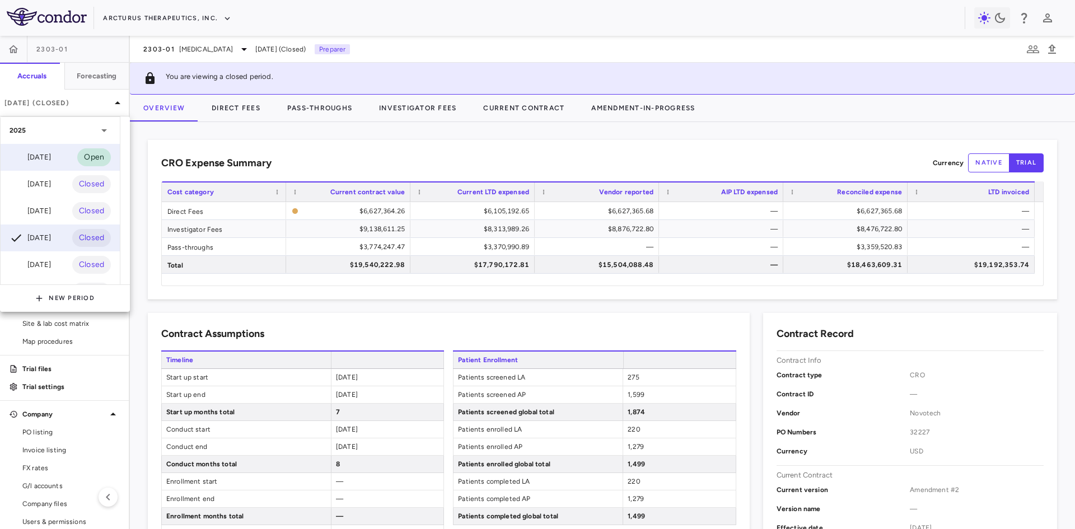
click at [51, 156] on div "[DATE]" at bounding box center [30, 157] width 41 height 13
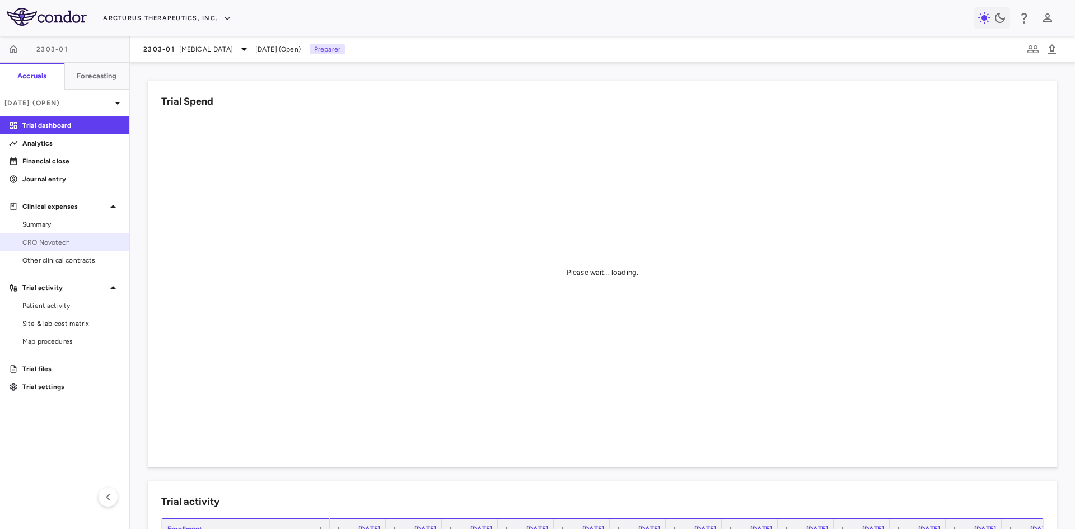
click at [83, 247] on link "CRO Novotech" at bounding box center [64, 242] width 129 height 17
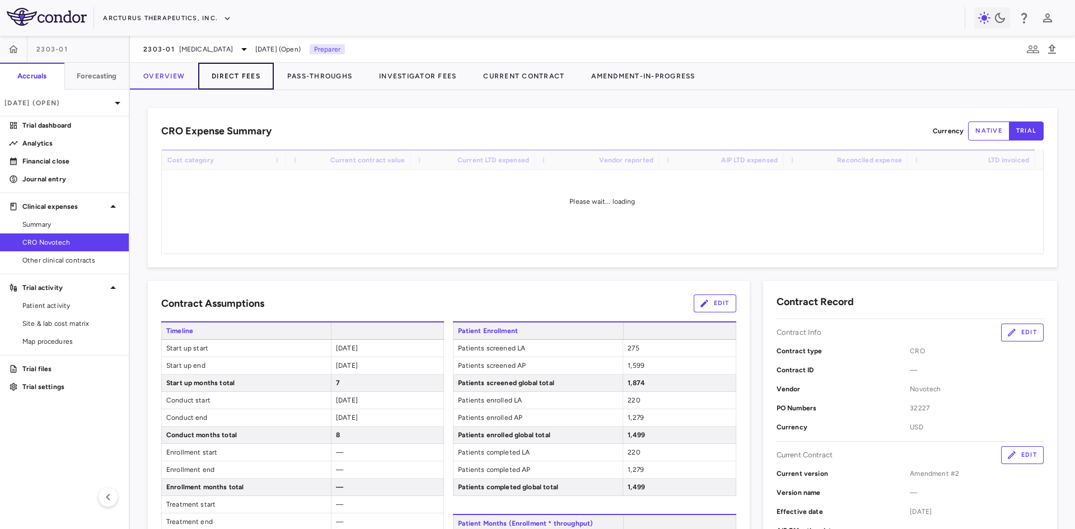
click at [254, 81] on button "Direct Fees" at bounding box center [236, 76] width 76 height 27
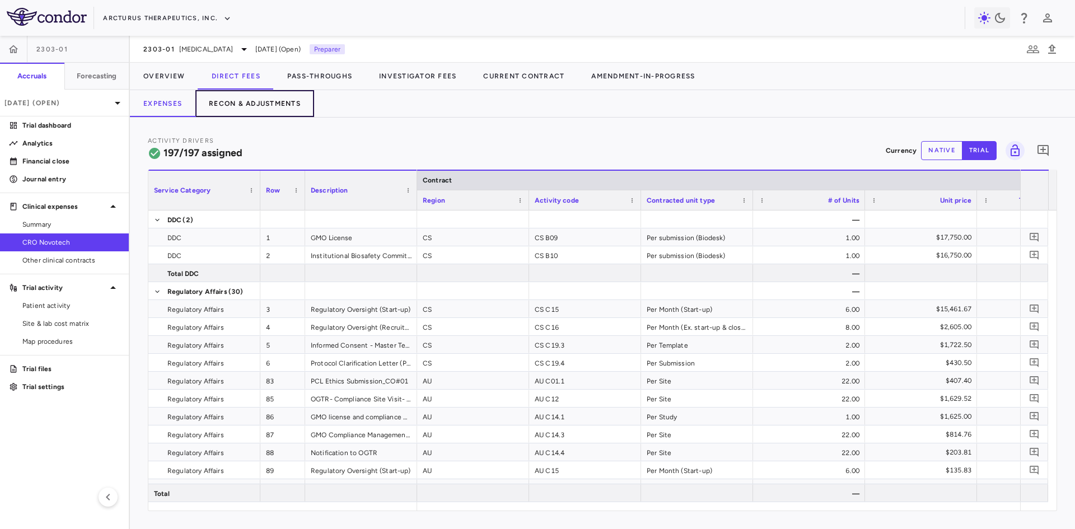
click at [279, 97] on button "Recon & Adjustments" at bounding box center [254, 103] width 119 height 27
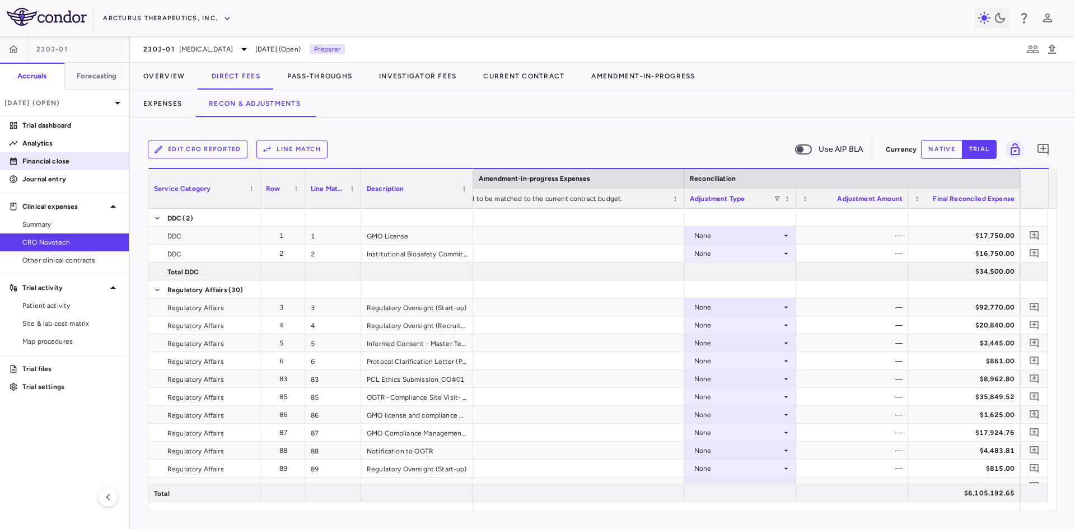
click at [43, 162] on p "Financial close" at bounding box center [70, 161] width 97 height 10
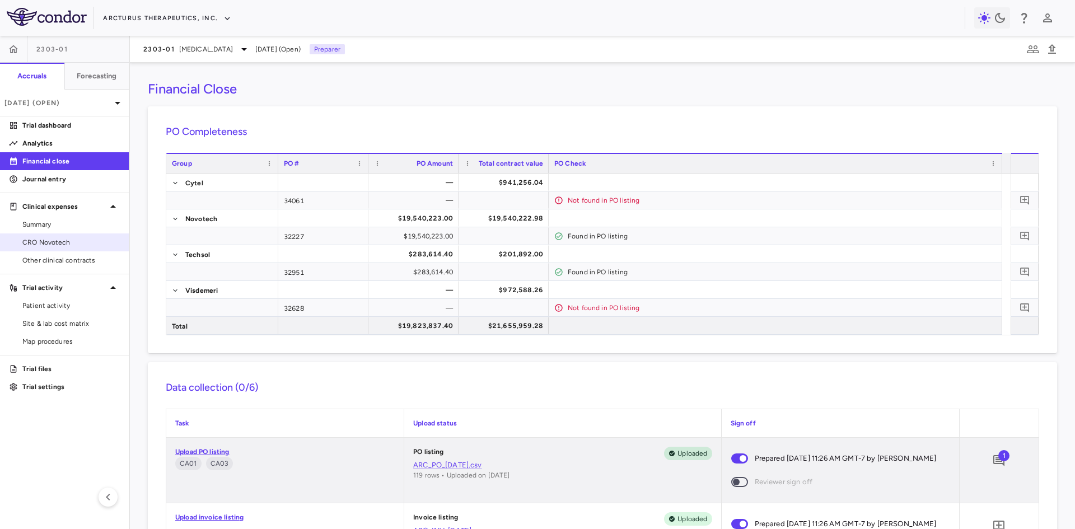
click at [48, 240] on span "CRO Novotech" at bounding box center [70, 242] width 97 height 10
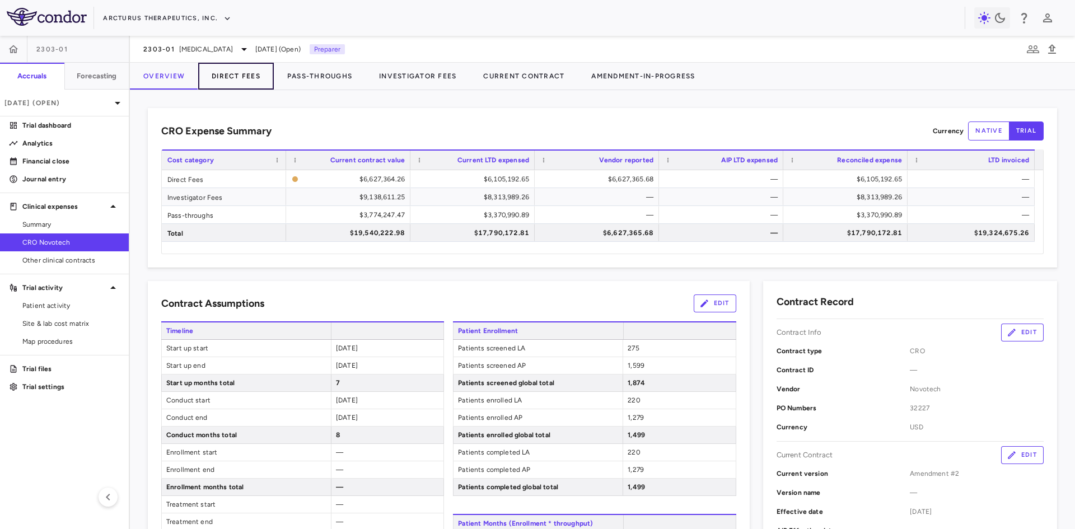
click at [240, 77] on button "Direct Fees" at bounding box center [236, 76] width 76 height 27
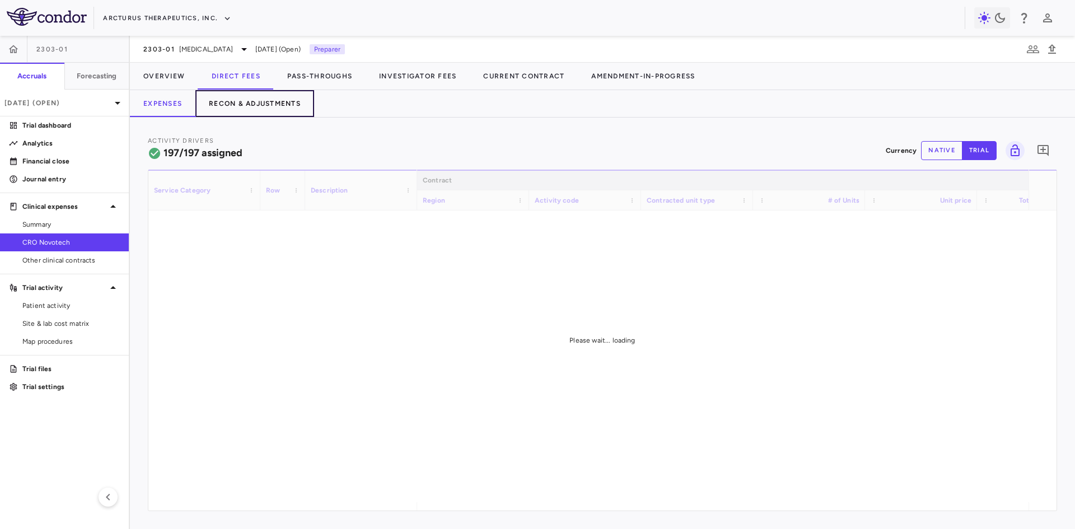
click at [246, 105] on button "Recon & Adjustments" at bounding box center [254, 103] width 119 height 27
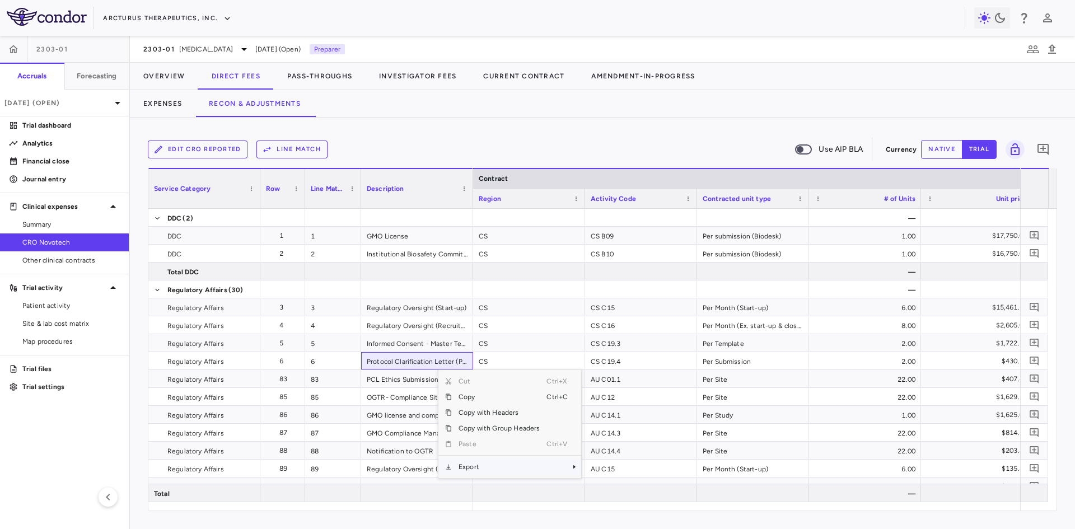
click at [492, 465] on span "Export" at bounding box center [499, 467] width 95 height 16
click at [618, 471] on span "CSV Export" at bounding box center [618, 471] width 53 height 16
click at [326, 77] on button "Pass-Throughs" at bounding box center [320, 76] width 92 height 27
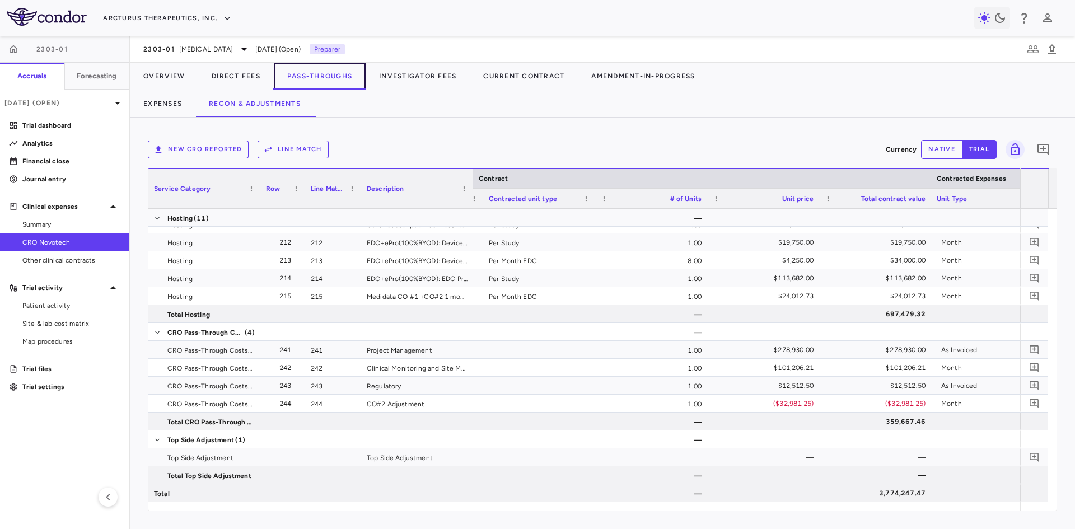
scroll to position [0, 251]
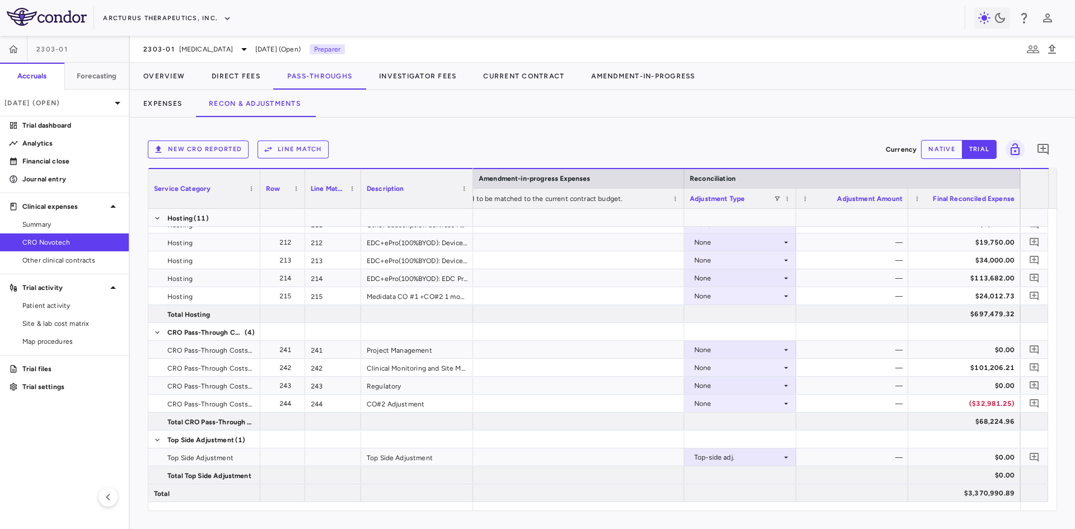
click at [400, 130] on div "New CRO reported Line Match Currency native trial 0 Service Category Drag here …" at bounding box center [602, 324] width 945 height 412
